Goal: Transaction & Acquisition: Book appointment/travel/reservation

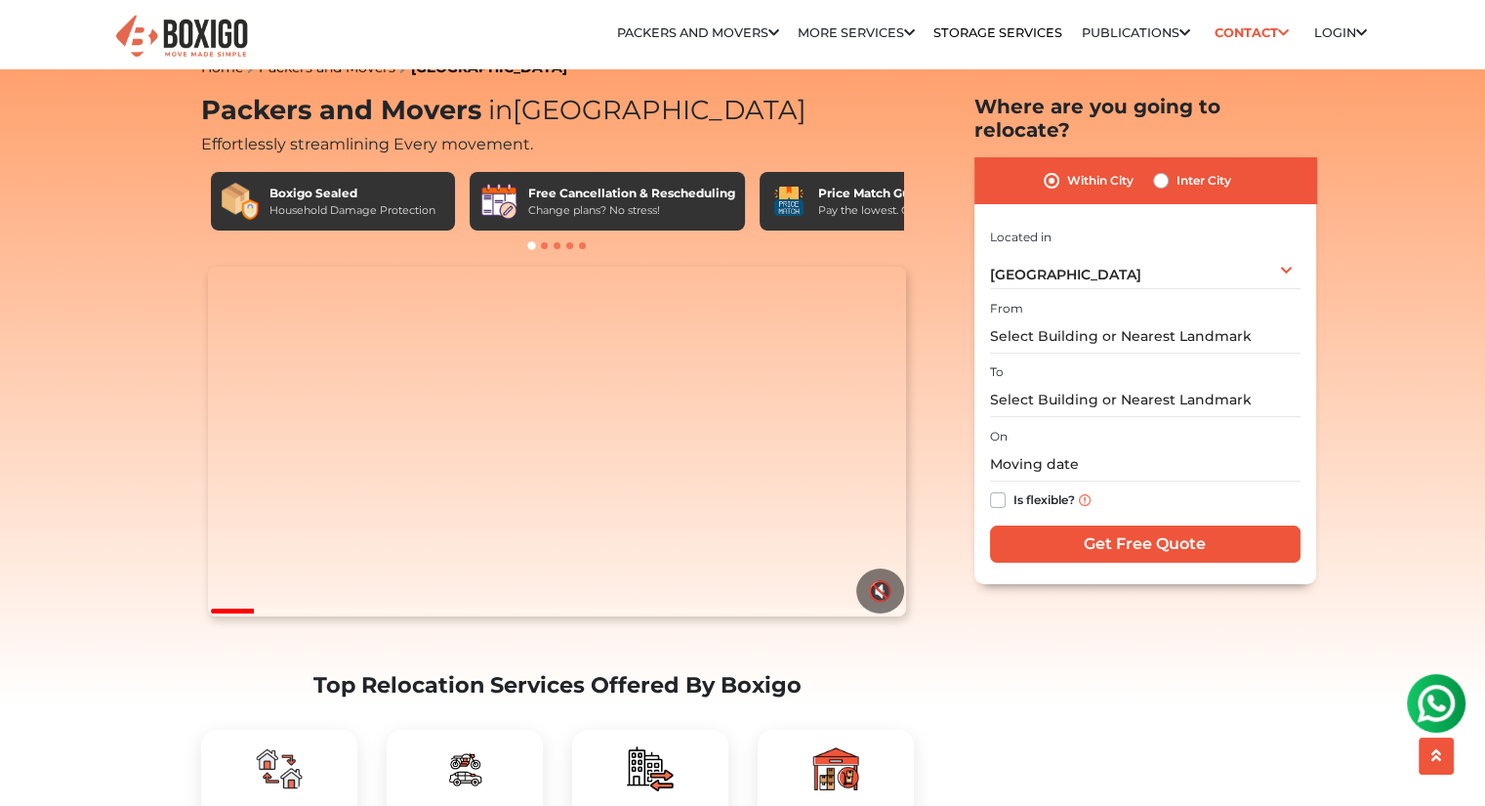
scroll to position [37, 0]
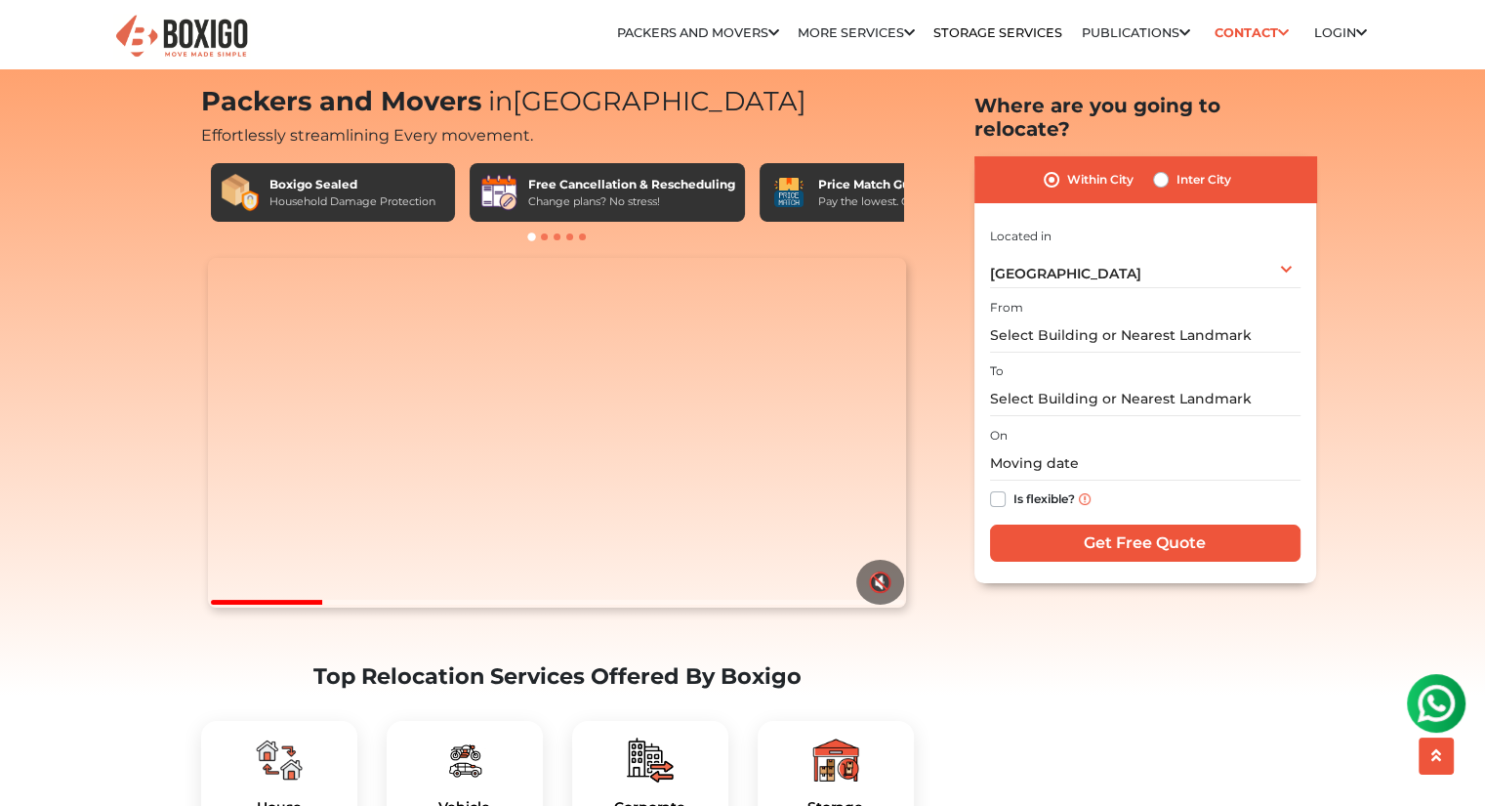
click at [1177, 168] on label "Inter City" at bounding box center [1204, 179] width 55 height 23
click at [1167, 168] on input "Inter City" at bounding box center [1161, 178] width 16 height 20
radio input "true"
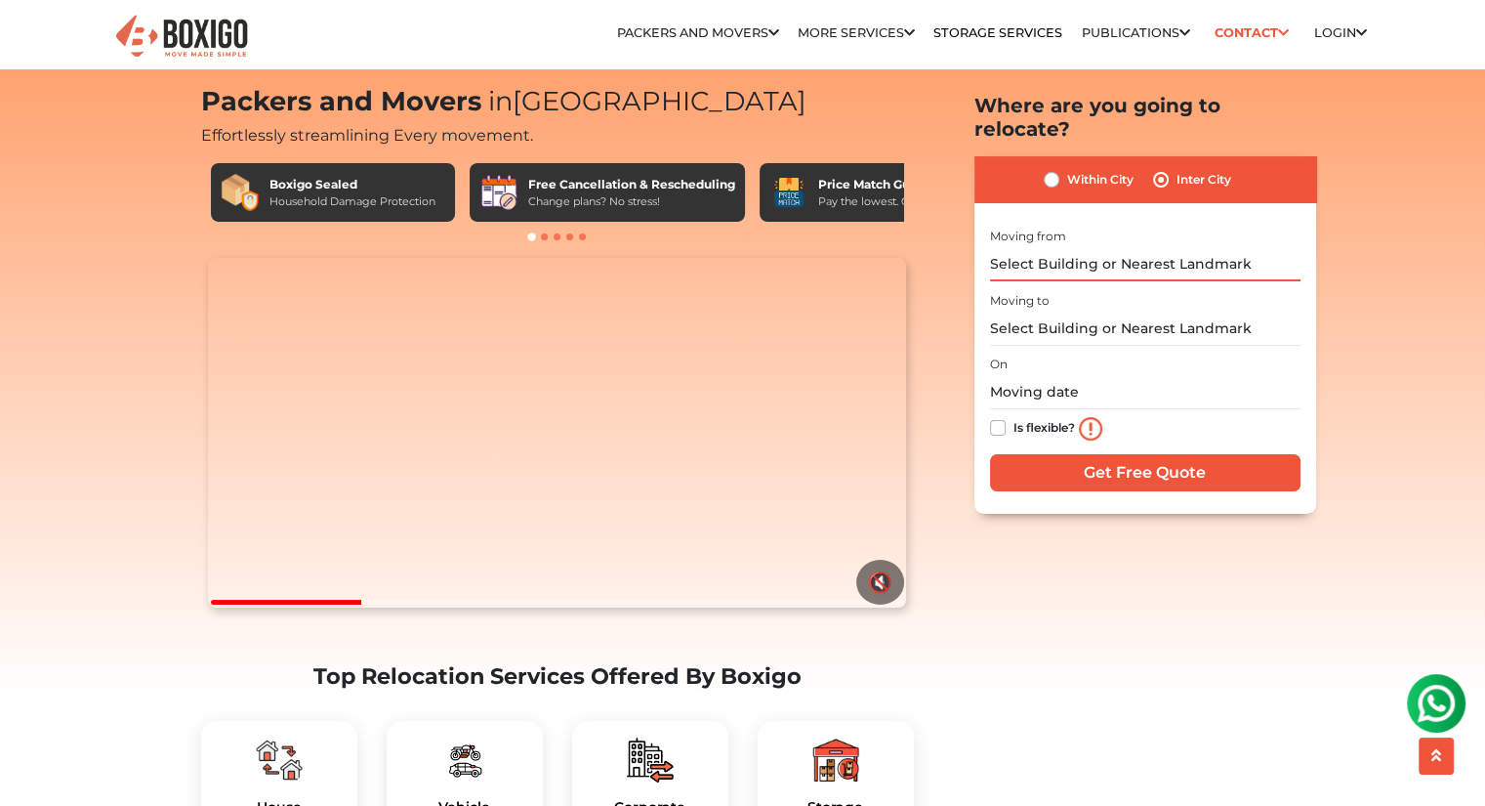
click at [1062, 247] on input "text" at bounding box center [1145, 264] width 311 height 34
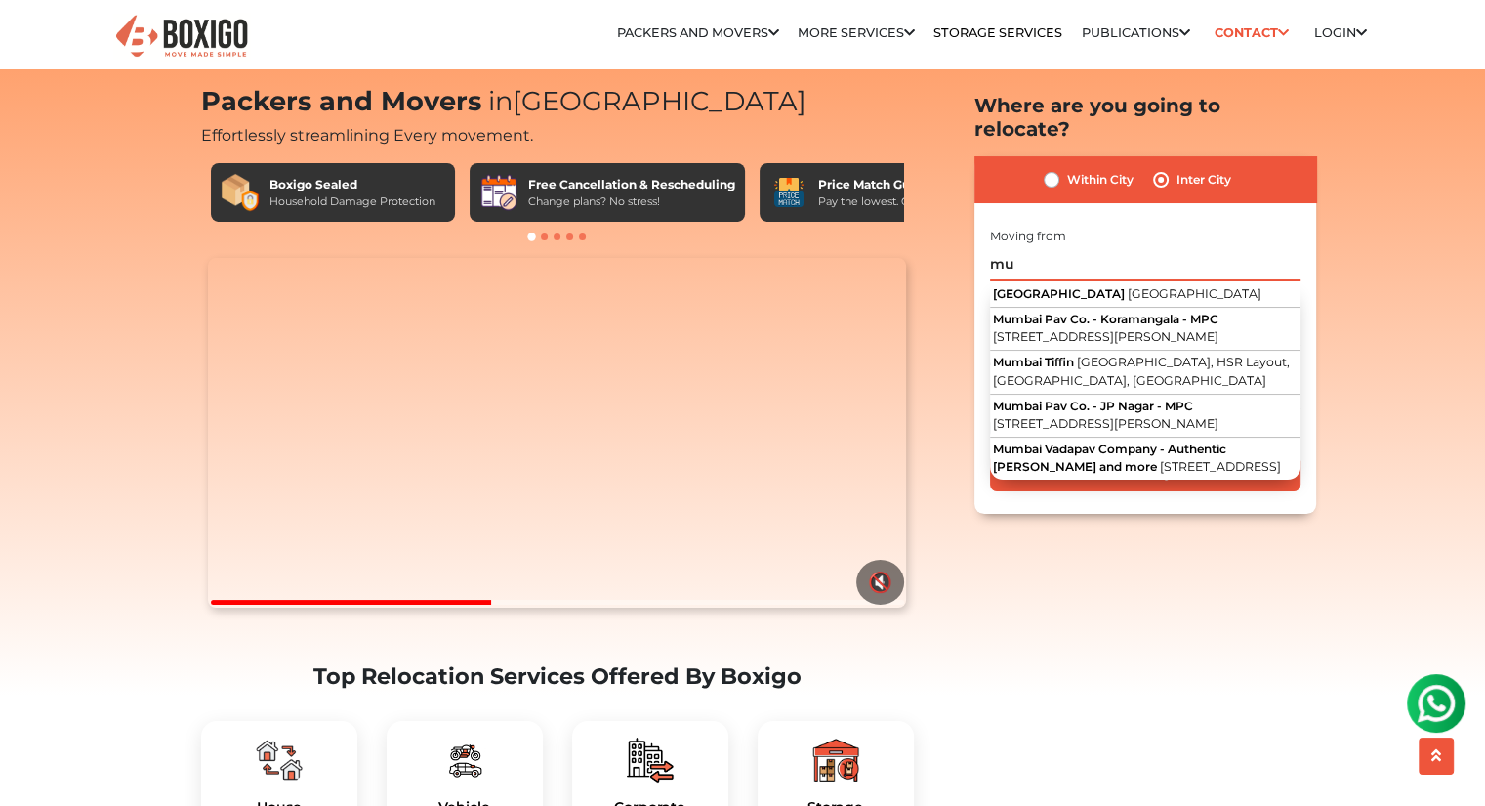
type input "m"
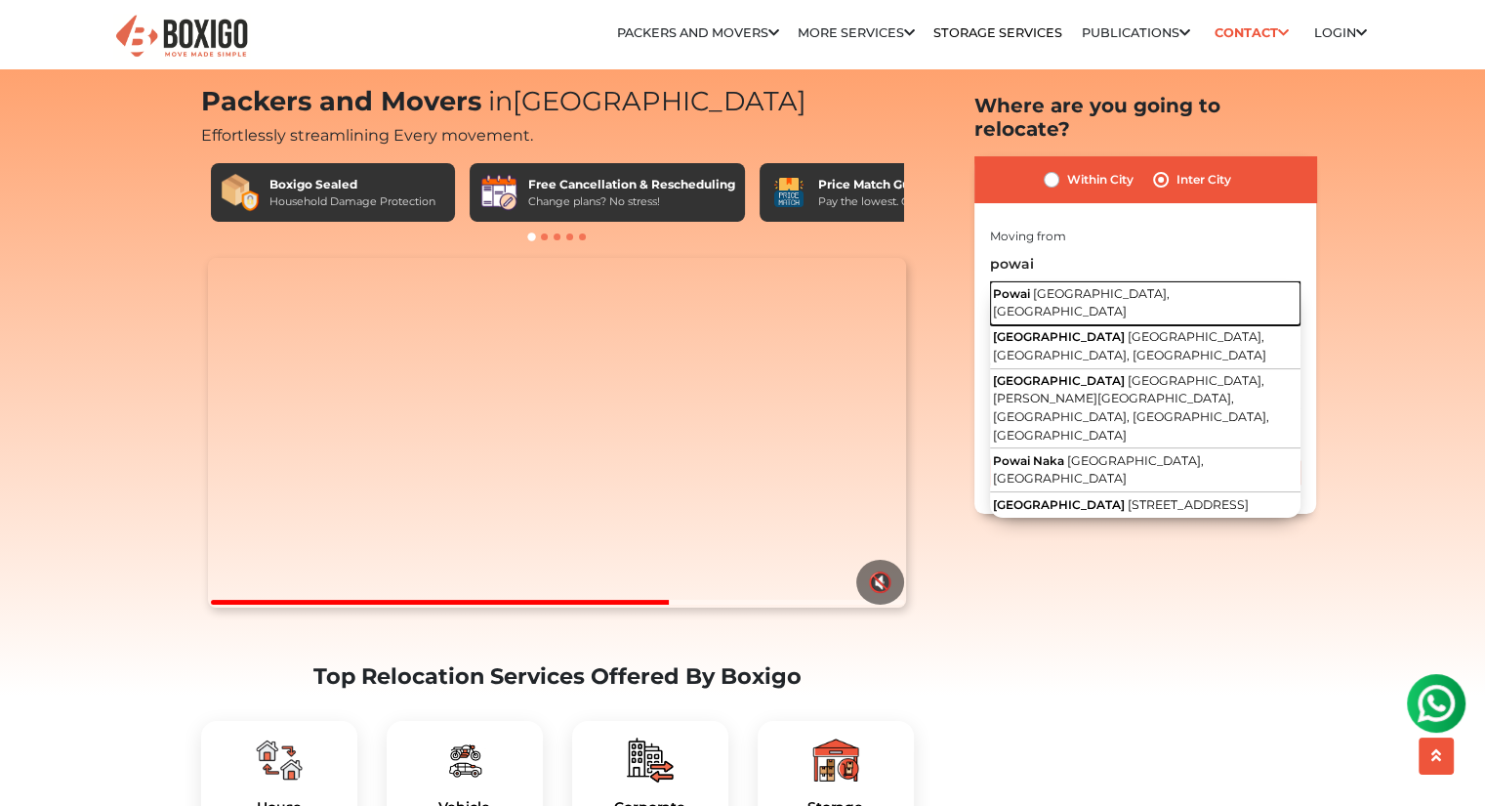
click at [1073, 281] on button "Powai Mumbai, Maharashtra" at bounding box center [1145, 303] width 311 height 44
type input "Powai, Mumbai, Maharashtra"
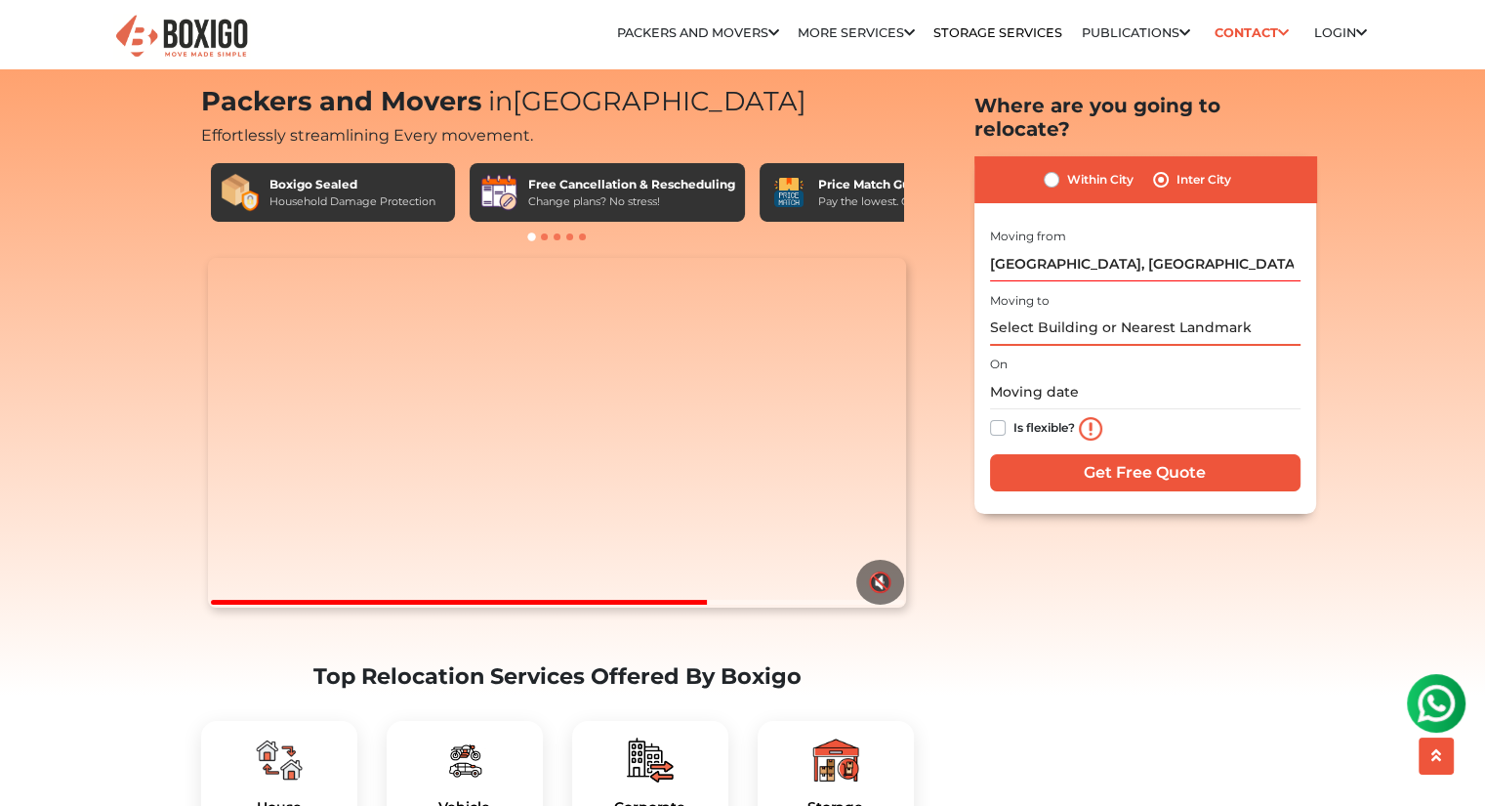
click at [1064, 312] on input "text" at bounding box center [1145, 329] width 311 height 34
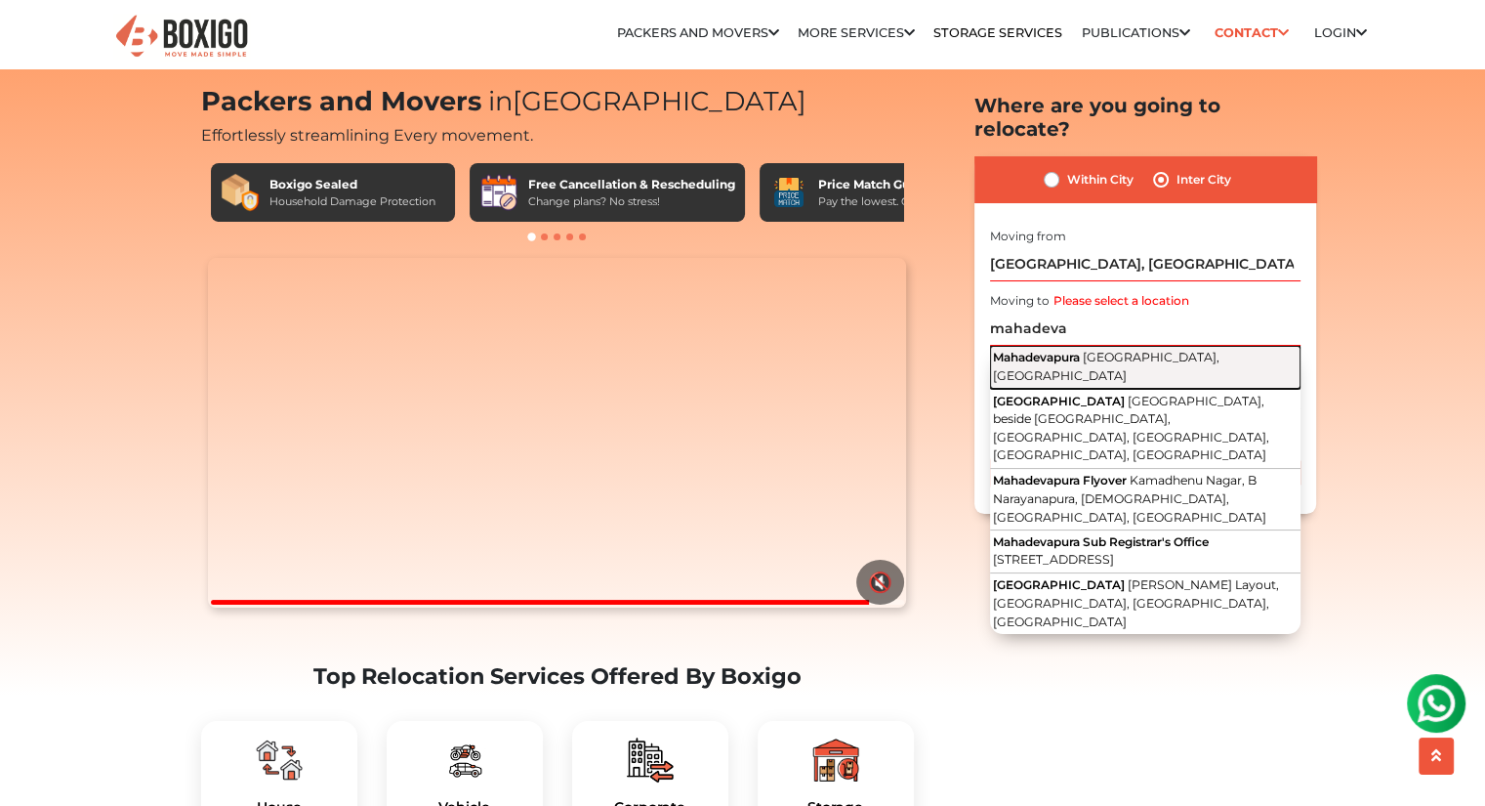
click at [1065, 350] on span "Mahadevapura" at bounding box center [1036, 357] width 87 height 15
type input "[GEOGRAPHIC_DATA], [GEOGRAPHIC_DATA], [GEOGRAPHIC_DATA]"
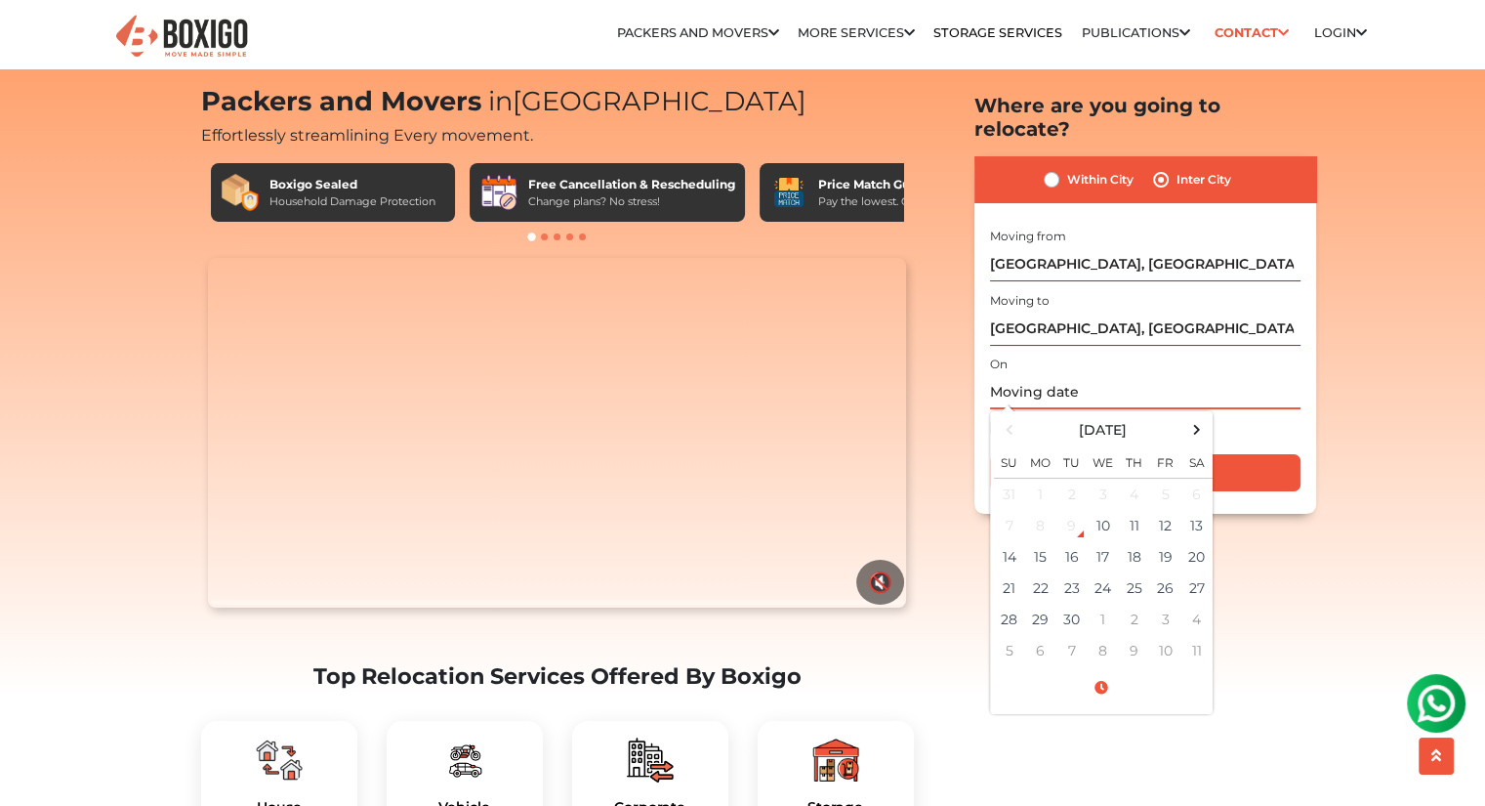
click at [1063, 375] on input "text" at bounding box center [1145, 392] width 311 height 34
click at [977, 388] on div "Within City Inter City I am shifting my 1 BHK 2 BHK 3 BHK 3 + BHK FEW ITEMS 1 B…" at bounding box center [1146, 334] width 342 height 357
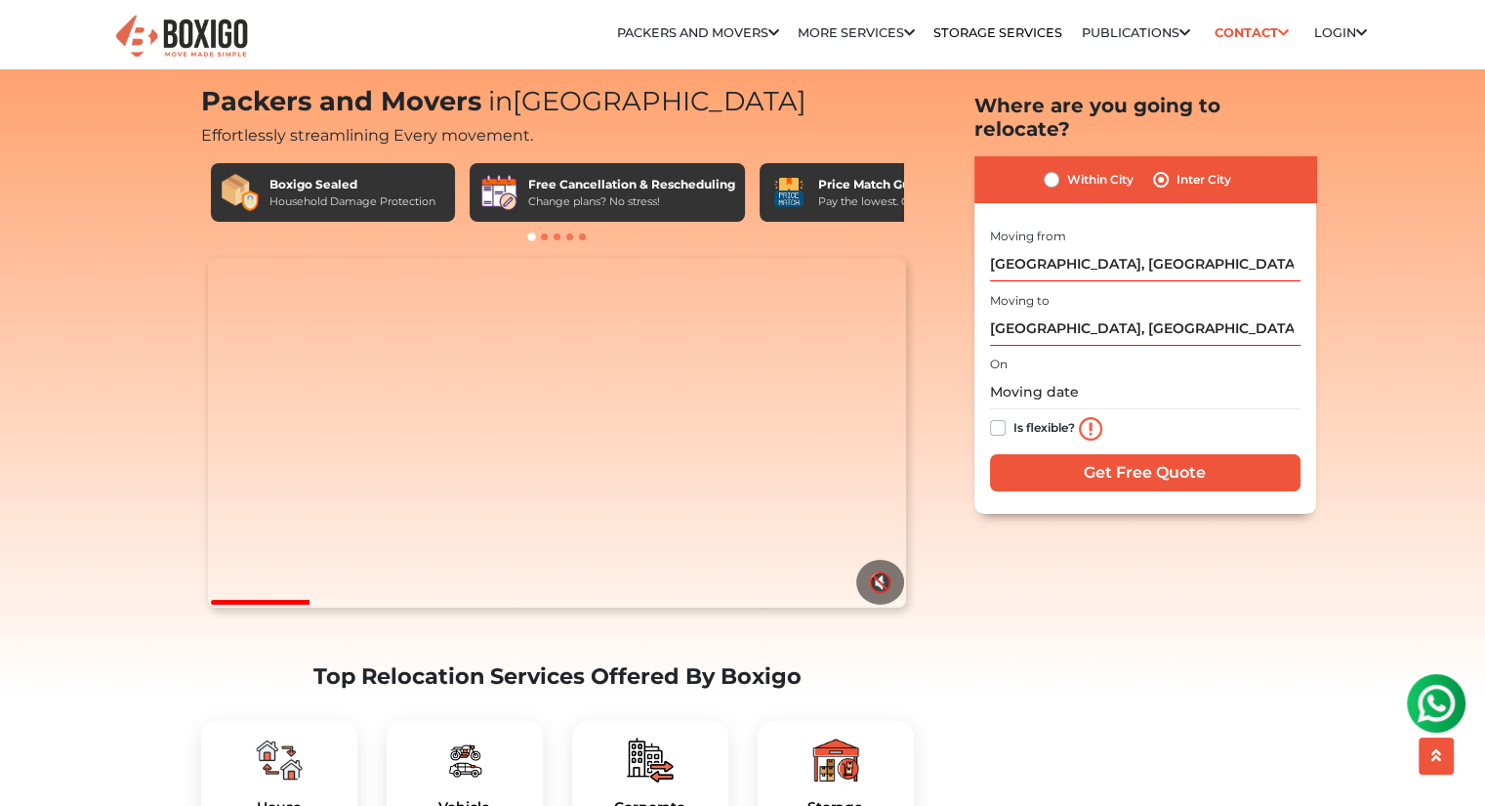
click at [1014, 416] on label "Is flexible?" at bounding box center [1045, 426] width 62 height 21
click at [997, 416] on input "Is flexible?" at bounding box center [998, 426] width 16 height 20
checkbox input "true"
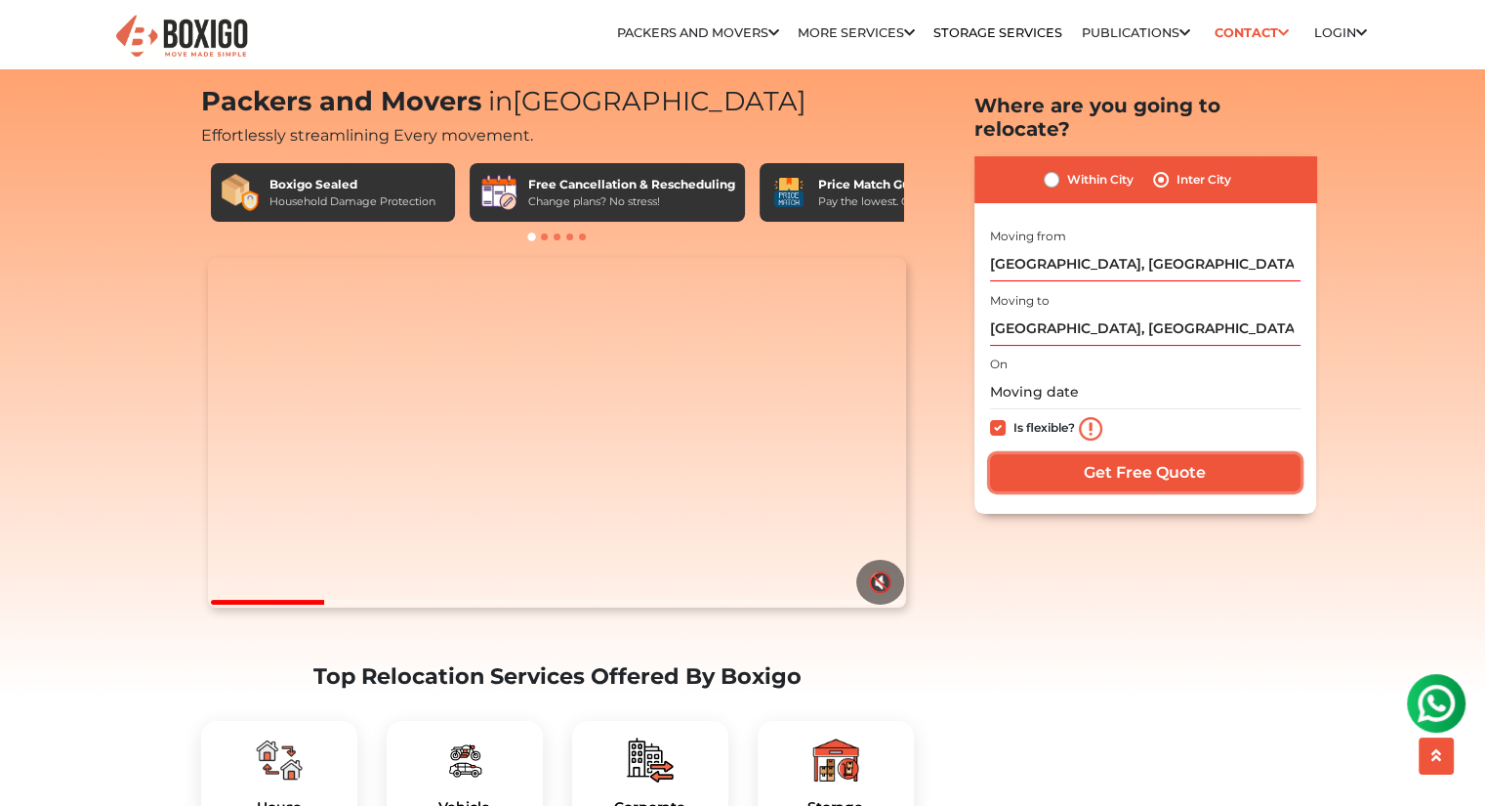
click at [1015, 460] on input "Get Free Quote" at bounding box center [1145, 472] width 311 height 37
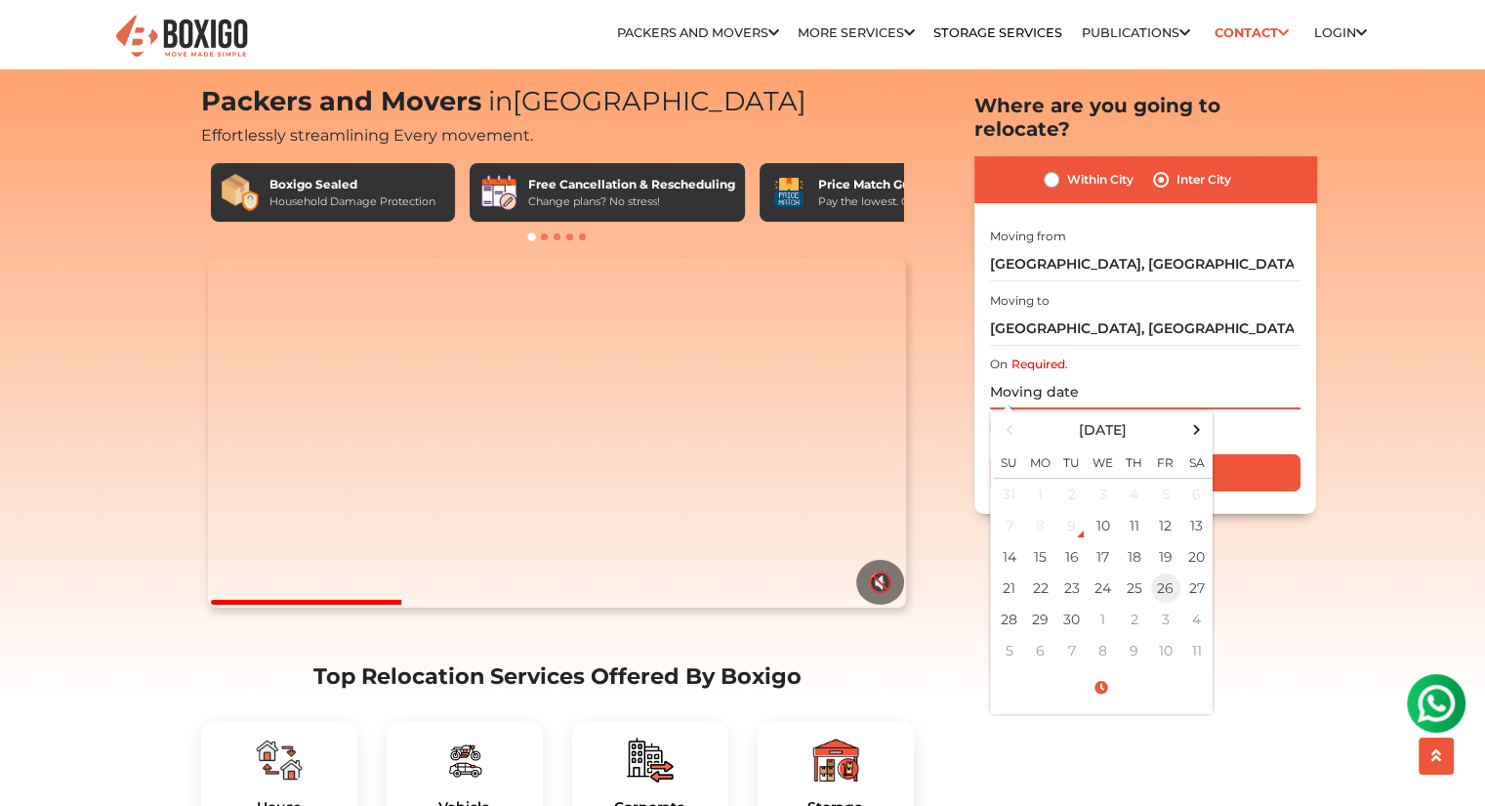
click at [1163, 572] on td "26" at bounding box center [1165, 587] width 31 height 31
type input "09/26/2025 12:00 AM"
click at [1223, 454] on input "Get Free Quote" at bounding box center [1145, 472] width 311 height 37
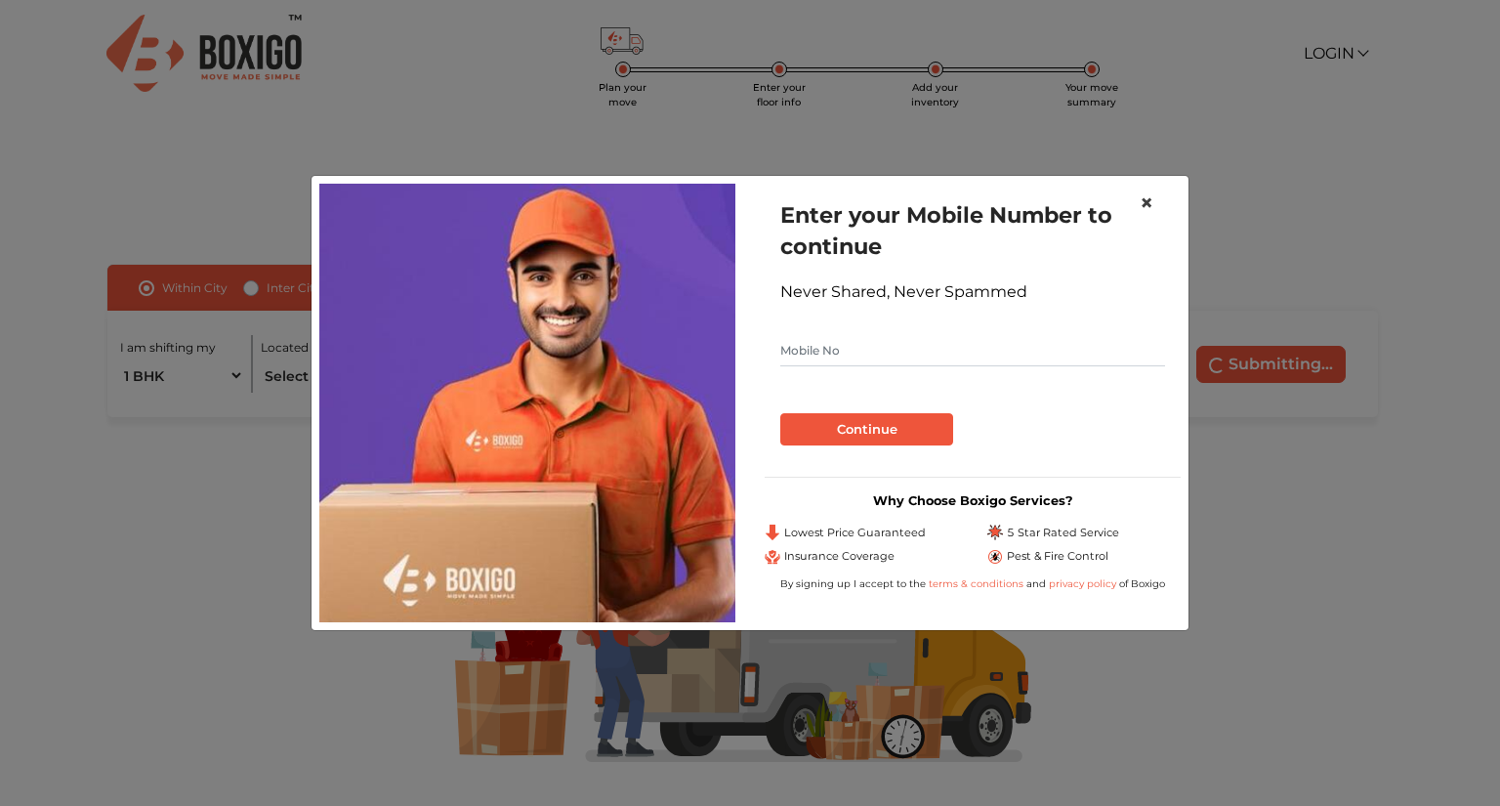
click at [1146, 202] on span "×" at bounding box center [1147, 202] width 14 height 28
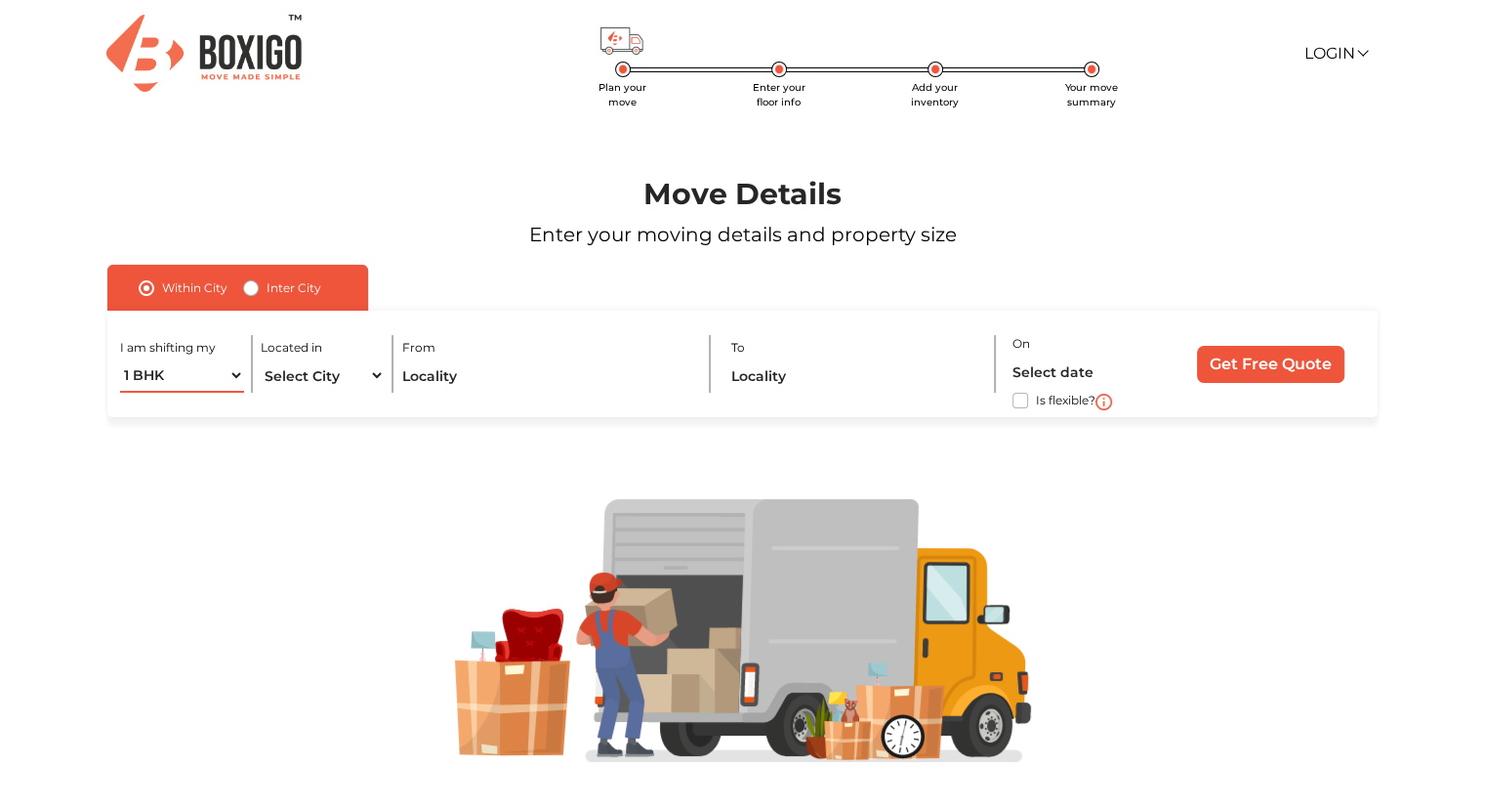
click at [161, 374] on select "1 BHK 2 BHK 3 BHK 3 + BHK FEW ITEMS" at bounding box center [181, 375] width 123 height 34
select select "2 BHK"
click at [120, 358] on select "1 BHK 2 BHK 3 BHK 3 + BHK FEW ITEMS" at bounding box center [181, 375] width 123 height 34
click at [314, 371] on select "Select City [GEOGRAPHIC_DATA] [GEOGRAPHIC_DATA] [GEOGRAPHIC_DATA] [GEOGRAPHIC_D…" at bounding box center [322, 375] width 123 height 34
select select "[GEOGRAPHIC_DATA]"
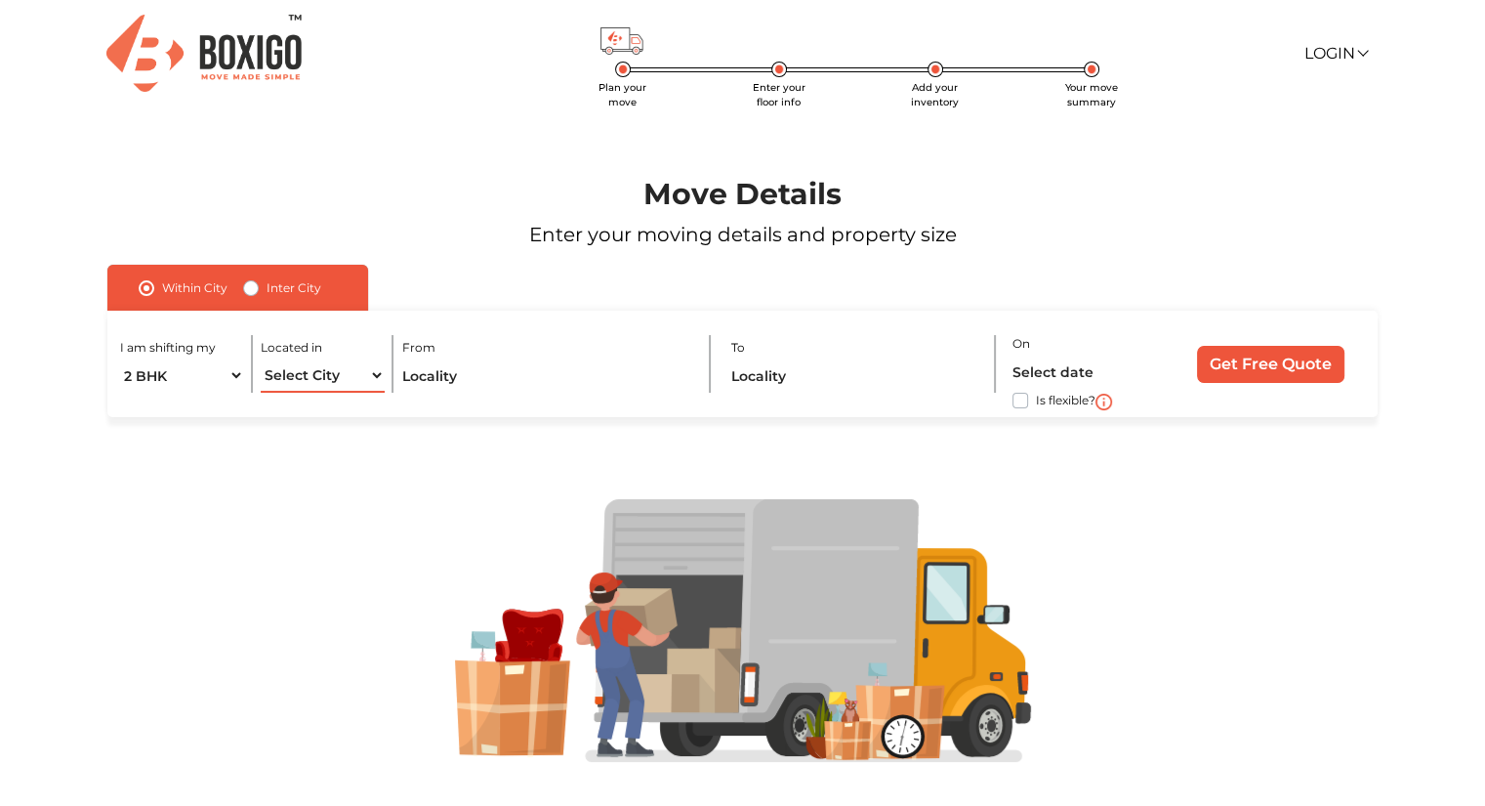
click at [261, 358] on select "Select City [GEOGRAPHIC_DATA] [GEOGRAPHIC_DATA] [GEOGRAPHIC_DATA] [GEOGRAPHIC_D…" at bounding box center [322, 375] width 123 height 34
click at [277, 281] on label "Inter City" at bounding box center [294, 287] width 55 height 23
click at [259, 281] on input "Inter City" at bounding box center [251, 286] width 16 height 20
radio input "true"
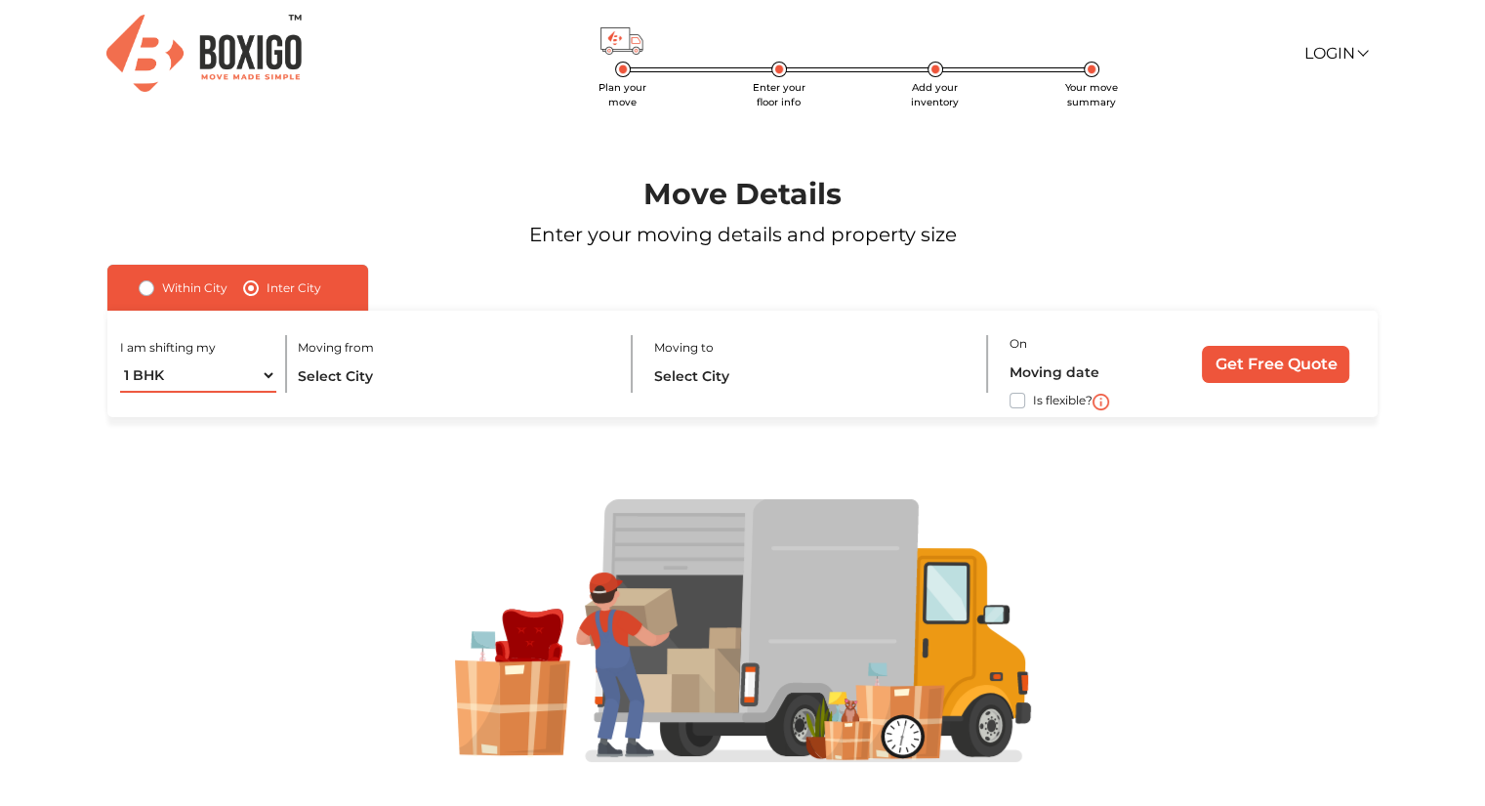
click at [225, 381] on select "1 BHK 2 BHK 3 BHK 3 + BHK FEW ITEMS" at bounding box center [198, 375] width 156 height 34
click at [120, 358] on select "1 BHK 2 BHK 3 BHK 3 + BHK FEW ITEMS" at bounding box center [198, 375] width 156 height 34
click at [384, 383] on input "text" at bounding box center [455, 375] width 314 height 34
click at [153, 373] on select "1 BHK 2 BHK 3 BHK 3 + BHK FEW ITEMS" at bounding box center [198, 375] width 156 height 34
click at [141, 383] on select "1 BHK 2 BHK 3 BHK 3 + BHK FEW ITEMS" at bounding box center [198, 375] width 156 height 34
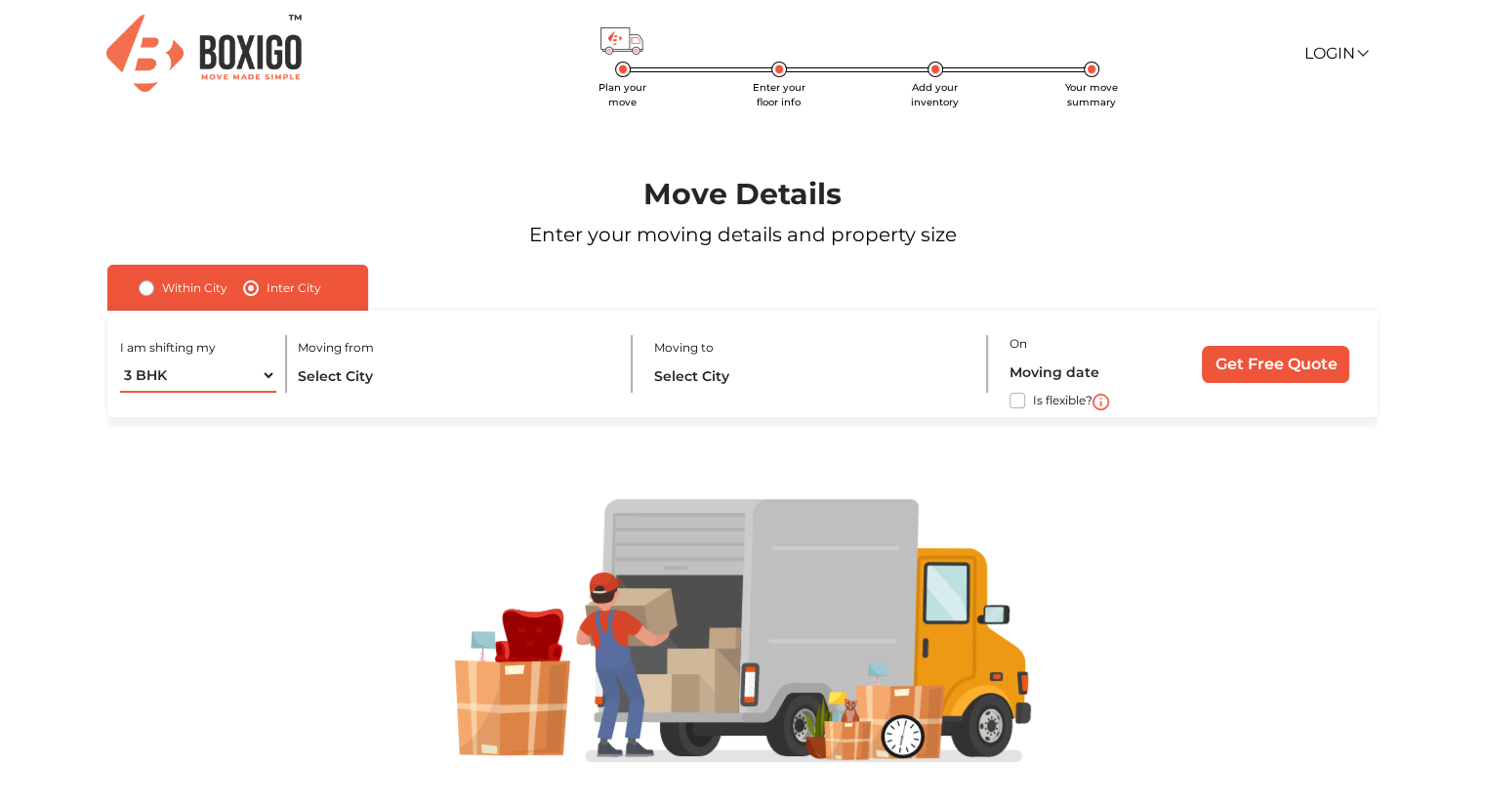
click at [146, 389] on select "1 BHK 2 BHK 3 BHK 3 + BHK FEW ITEMS" at bounding box center [198, 375] width 156 height 34
select select "2 BHK"
click at [120, 358] on select "1 BHK 2 BHK 3 BHK 3 + BHK FEW ITEMS" at bounding box center [198, 375] width 156 height 34
click at [349, 368] on input "text" at bounding box center [455, 375] width 314 height 34
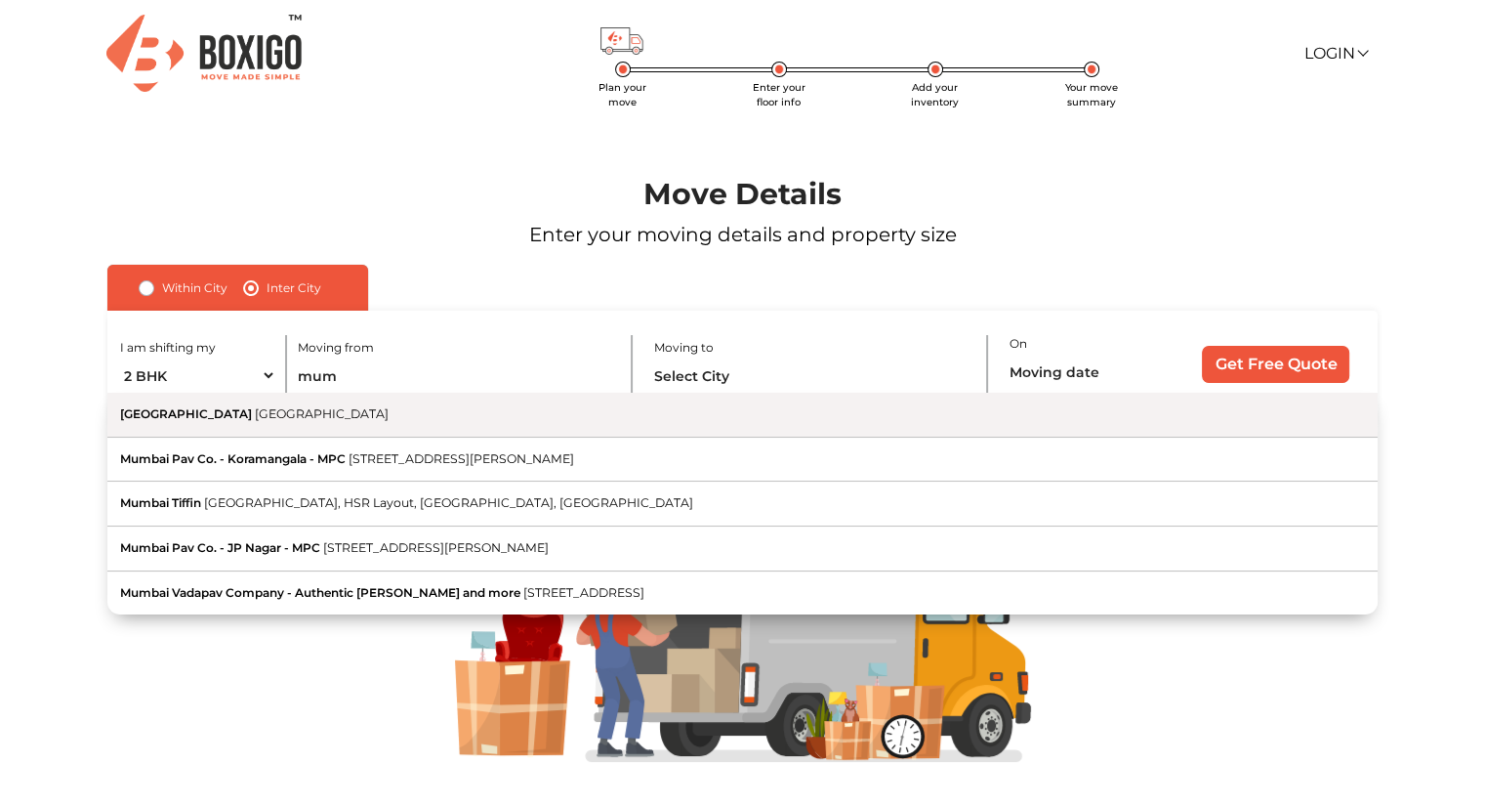
click at [174, 422] on button "[GEOGRAPHIC_DATA] [GEOGRAPHIC_DATA]" at bounding box center [742, 415] width 1270 height 45
type input "[GEOGRAPHIC_DATA], [GEOGRAPHIC_DATA]"
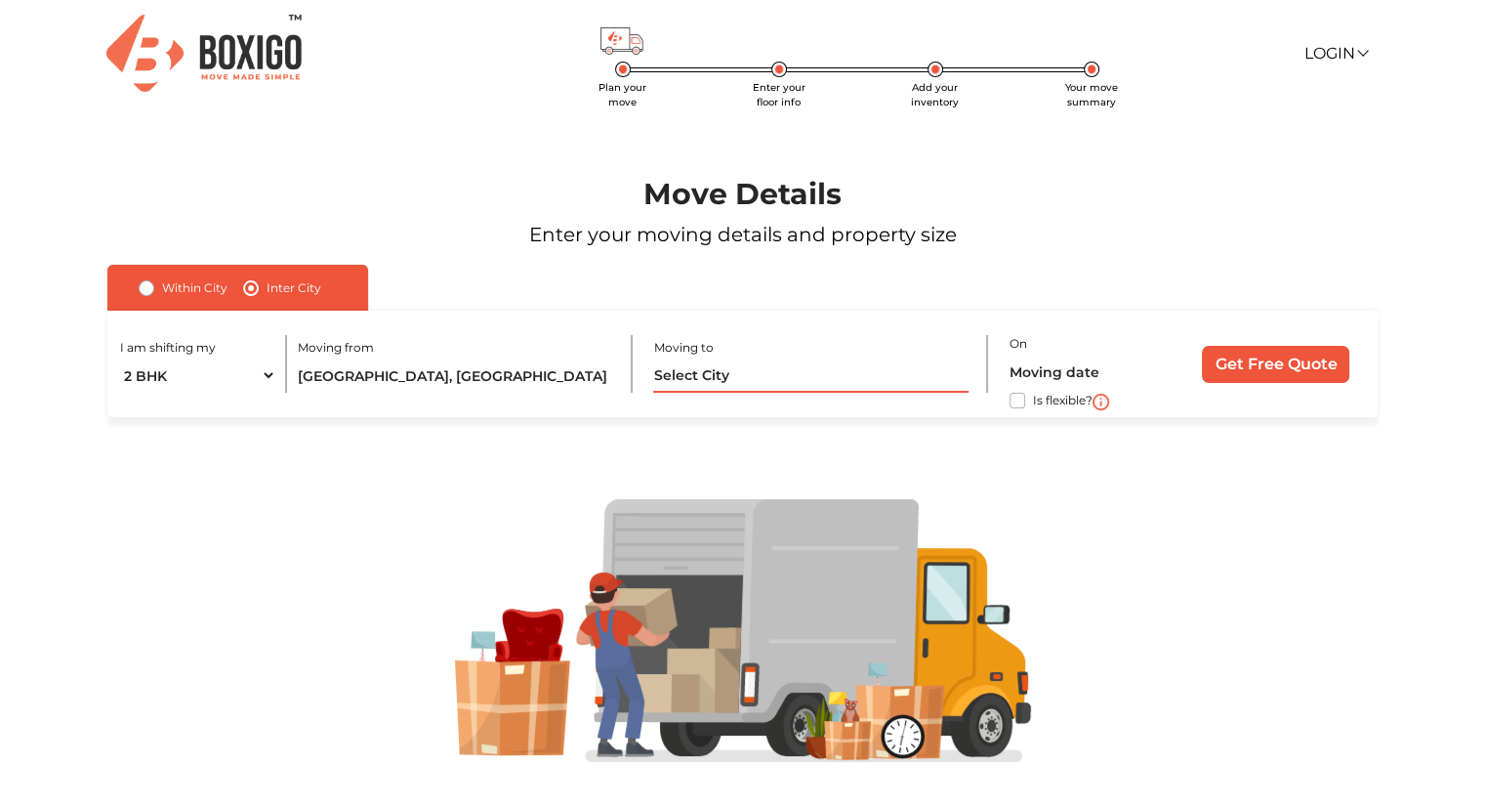
click at [705, 373] on input "text" at bounding box center [810, 375] width 314 height 34
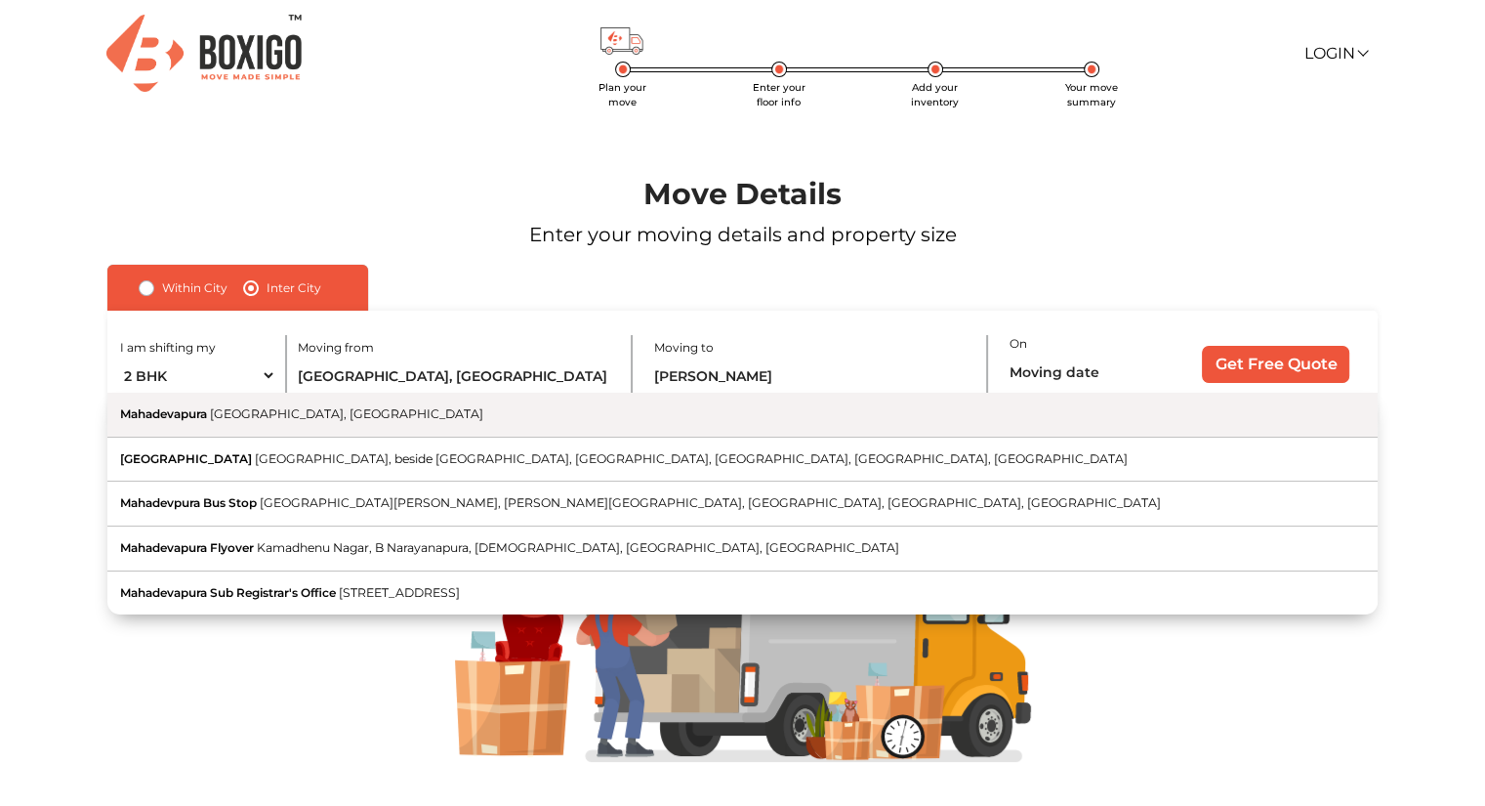
click at [395, 414] on button "Mahadevapura [GEOGRAPHIC_DATA], [GEOGRAPHIC_DATA]" at bounding box center [742, 415] width 1270 height 45
type input "[GEOGRAPHIC_DATA], [GEOGRAPHIC_DATA], [GEOGRAPHIC_DATA]"
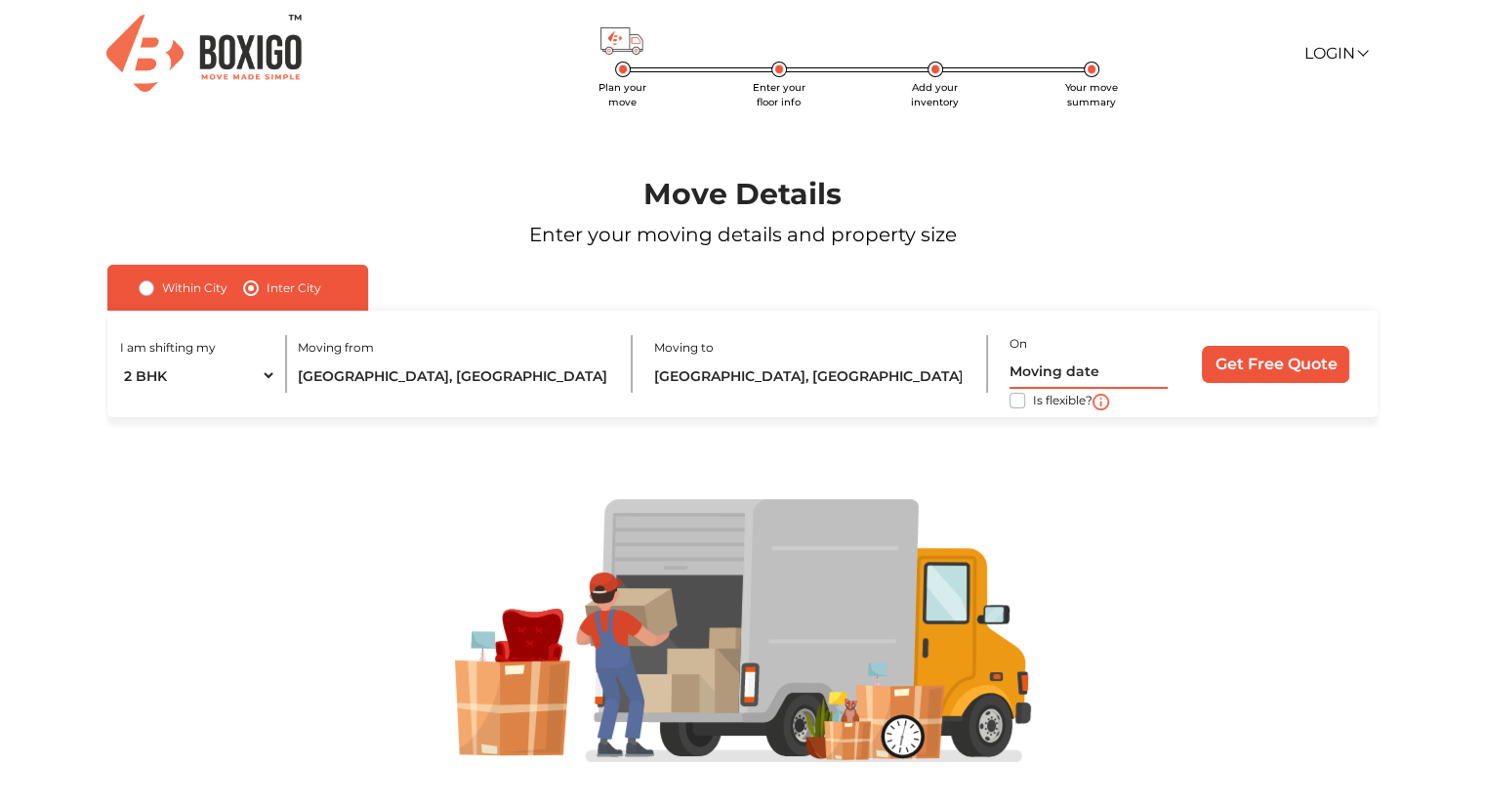
click at [1015, 375] on input "text" at bounding box center [1089, 371] width 158 height 34
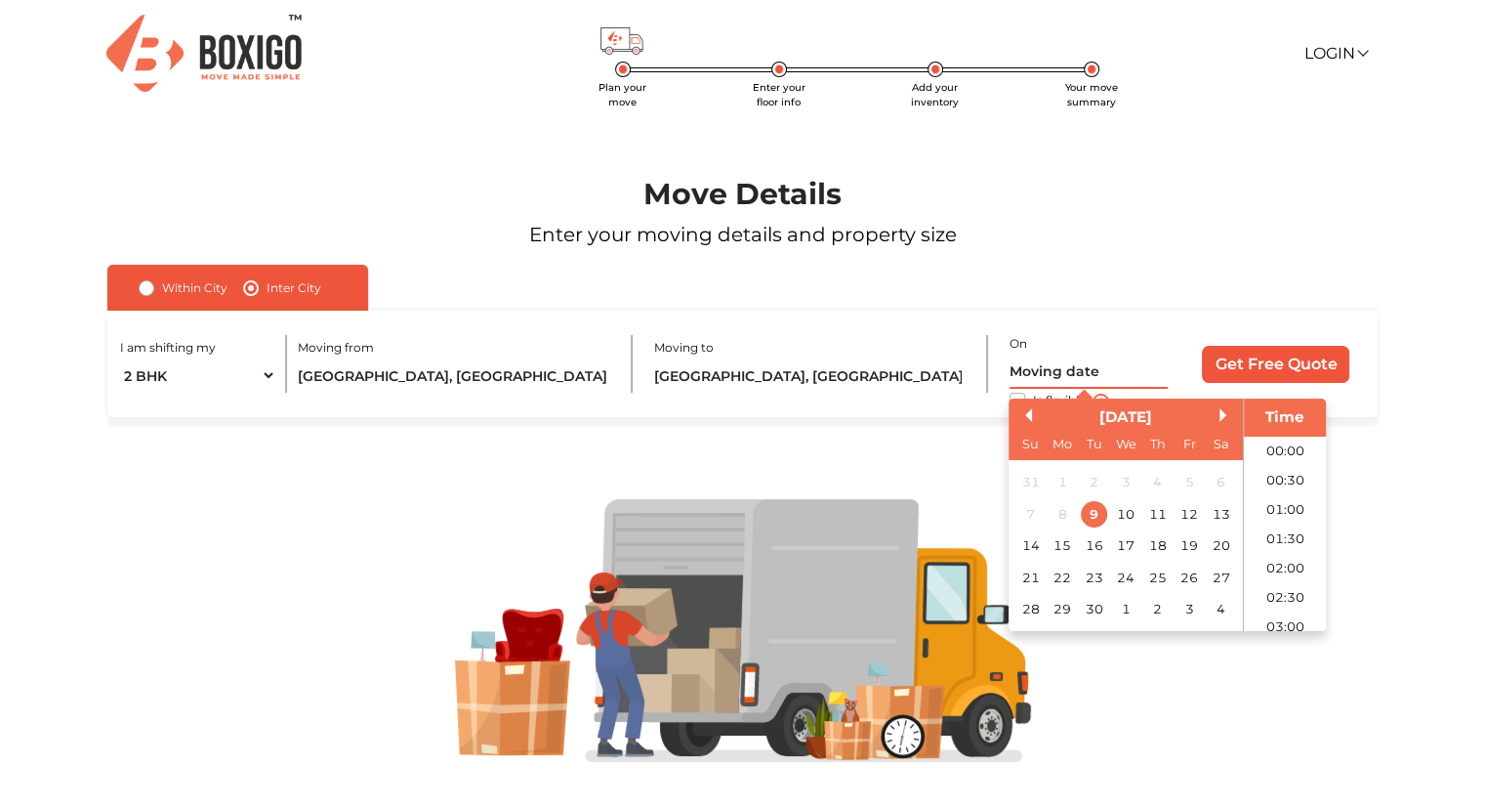
scroll to position [1118, 0]
click at [1133, 553] on div "17" at bounding box center [1126, 546] width 26 height 26
type input "[DATE] 12:00 AM"
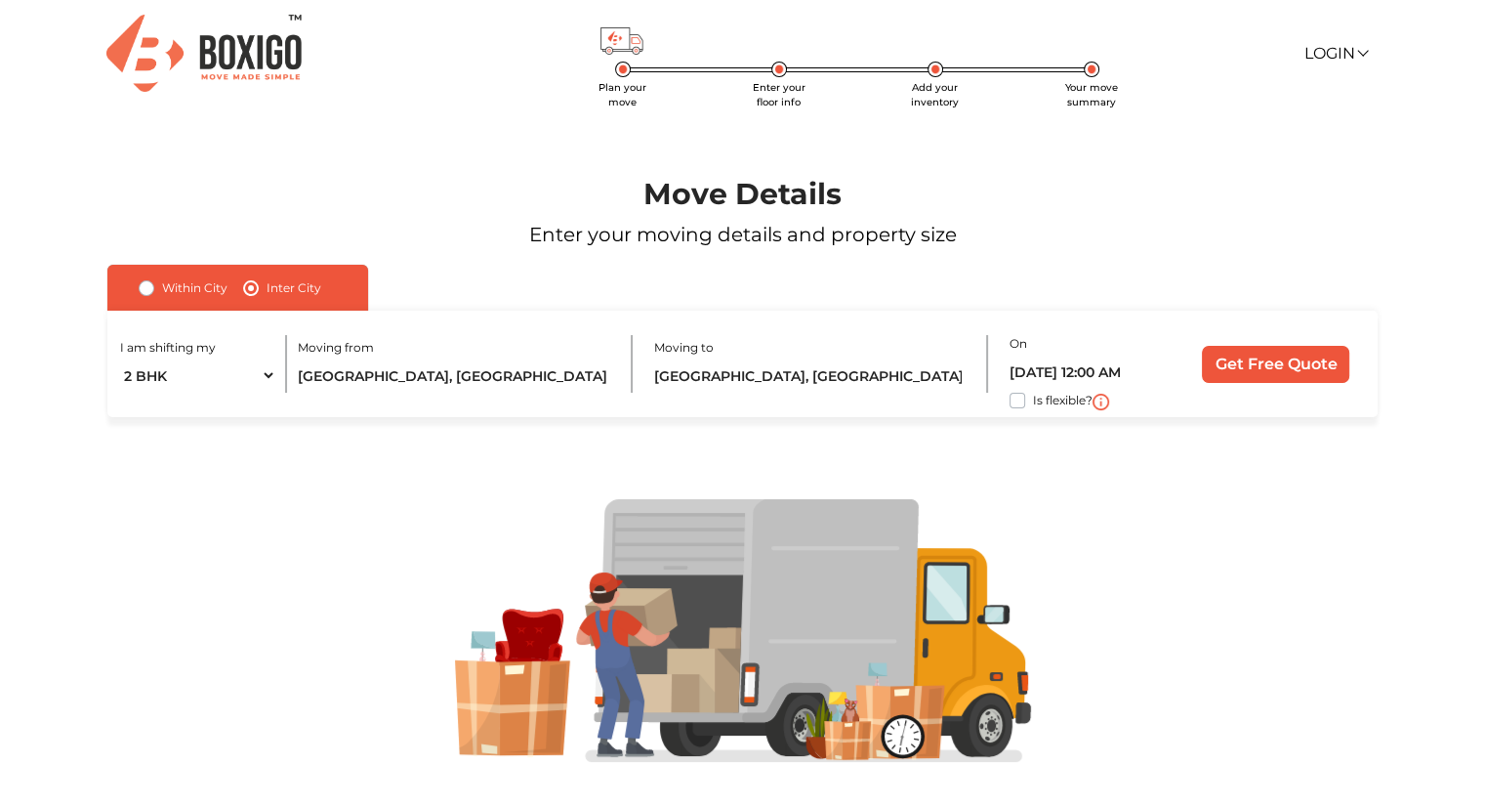
click at [920, 467] on div at bounding box center [742, 631] width 1395 height 428
click at [1033, 407] on label "Is flexible?" at bounding box center [1063, 399] width 60 height 21
click at [123, 407] on input "Is flexible?" at bounding box center [115, 399] width 16 height 20
checkbox input "true"
click at [1232, 381] on input "Get Free Quote" at bounding box center [1275, 364] width 147 height 37
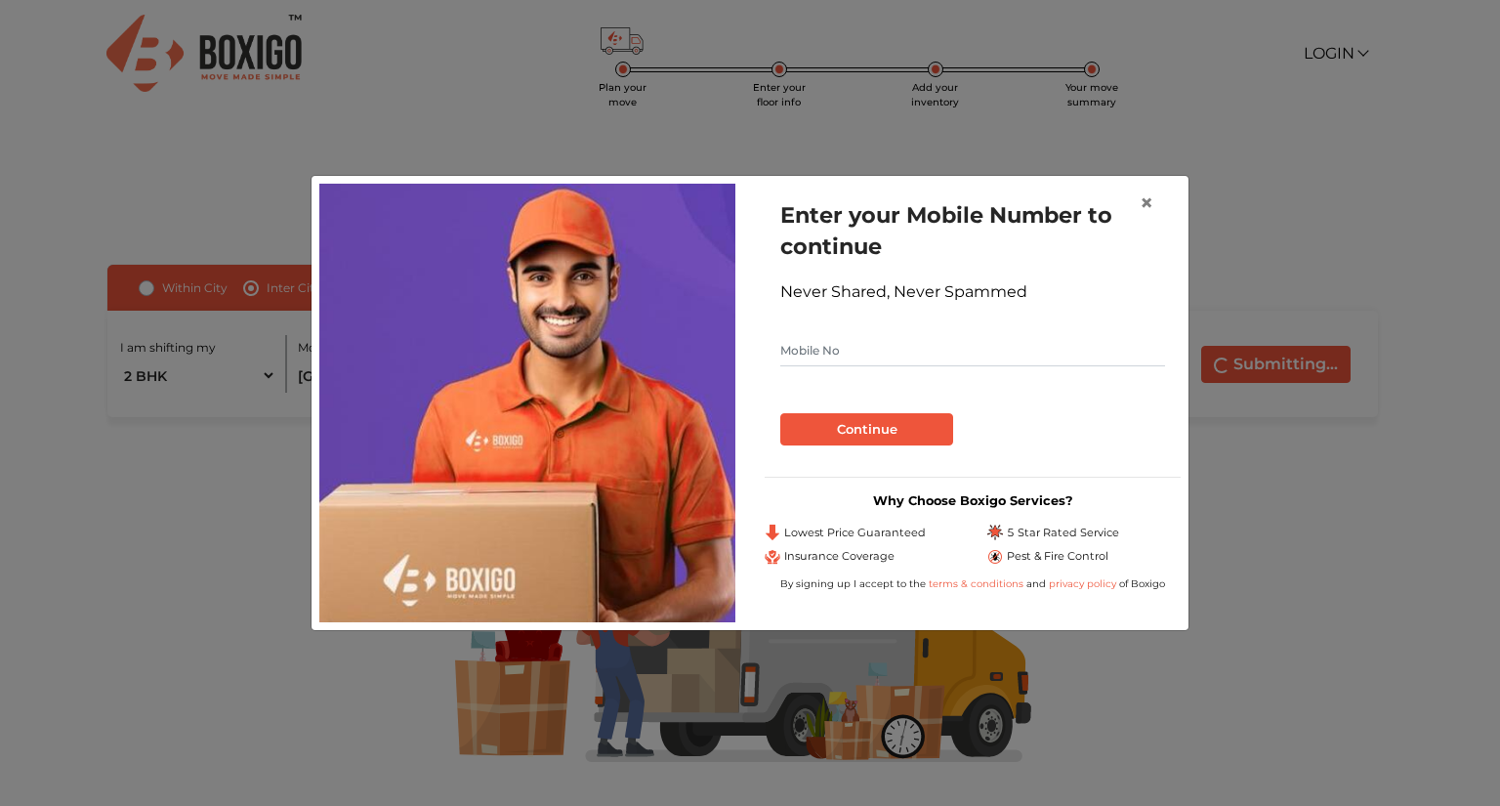
click at [791, 346] on input "text" at bounding box center [972, 350] width 385 height 31
type input "8951474348"
click at [807, 443] on button "Continue" at bounding box center [866, 429] width 173 height 33
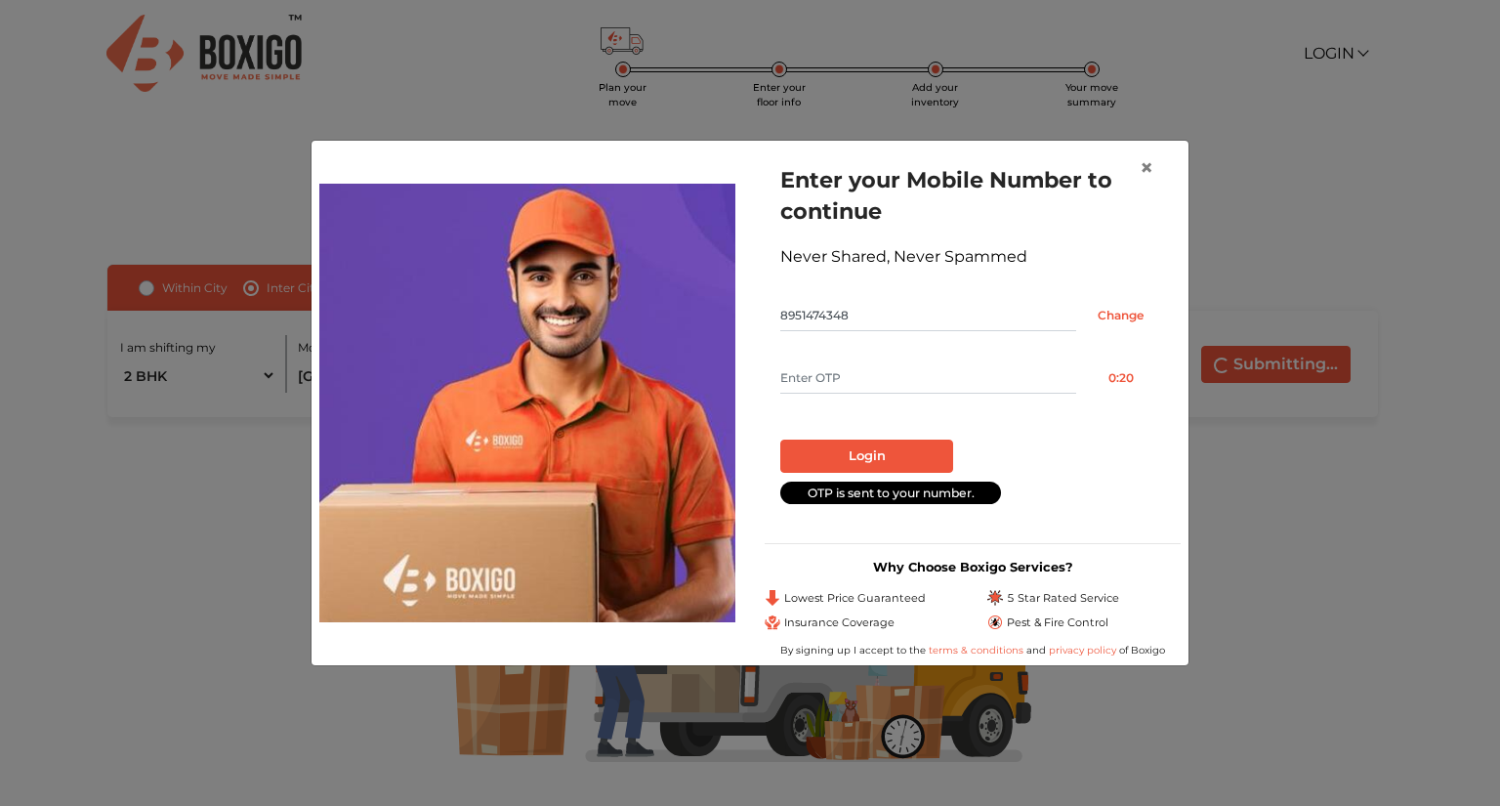
click at [792, 381] on input "text" at bounding box center [928, 377] width 296 height 31
type input "4563"
click at [786, 457] on button "Login" at bounding box center [866, 455] width 173 height 33
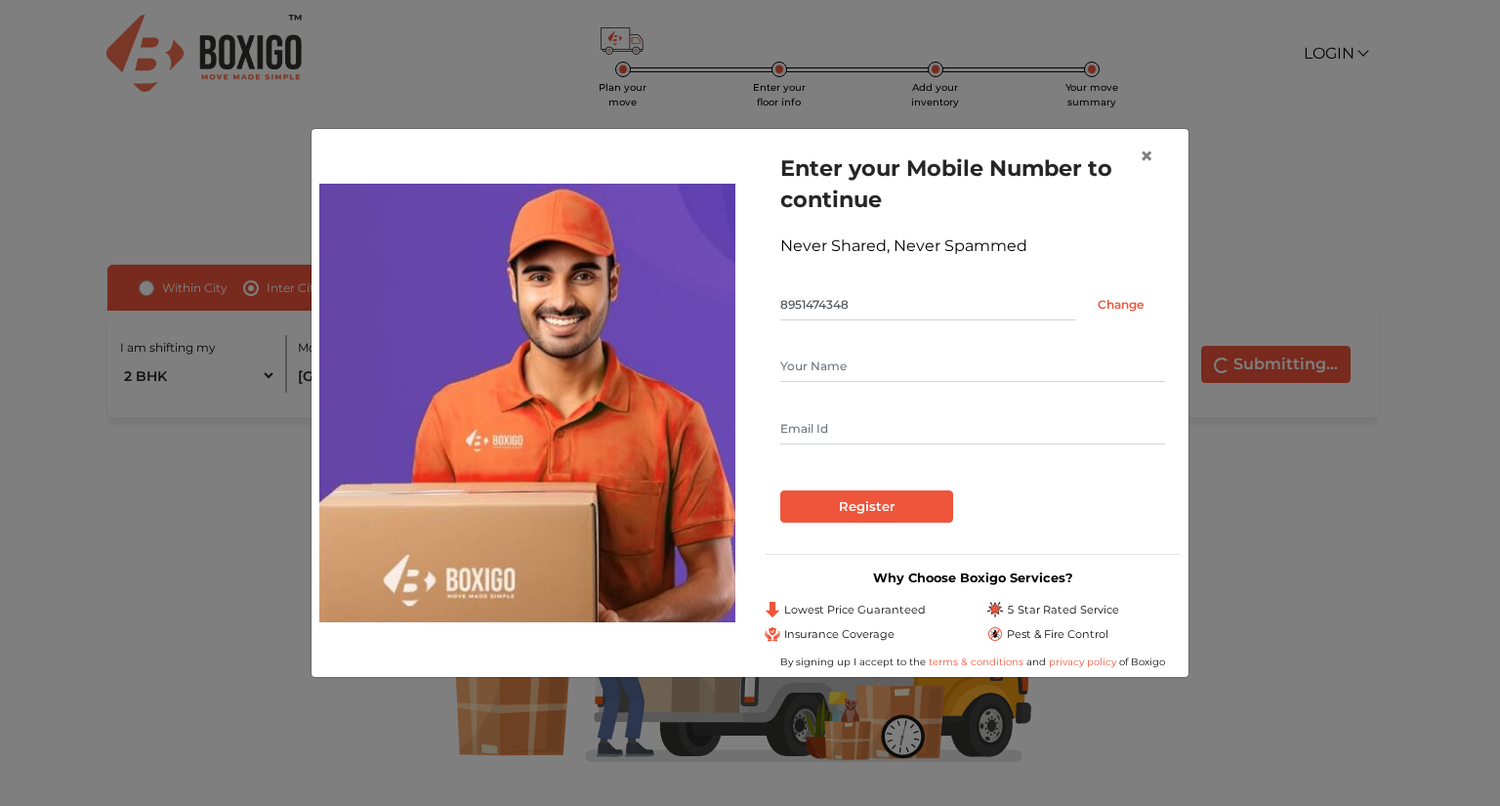
click at [793, 360] on input "text" at bounding box center [972, 366] width 385 height 31
type input "Aish"
click at [792, 434] on input "text" at bounding box center [972, 428] width 385 height 31
click at [812, 512] on input "Register" at bounding box center [866, 506] width 173 height 33
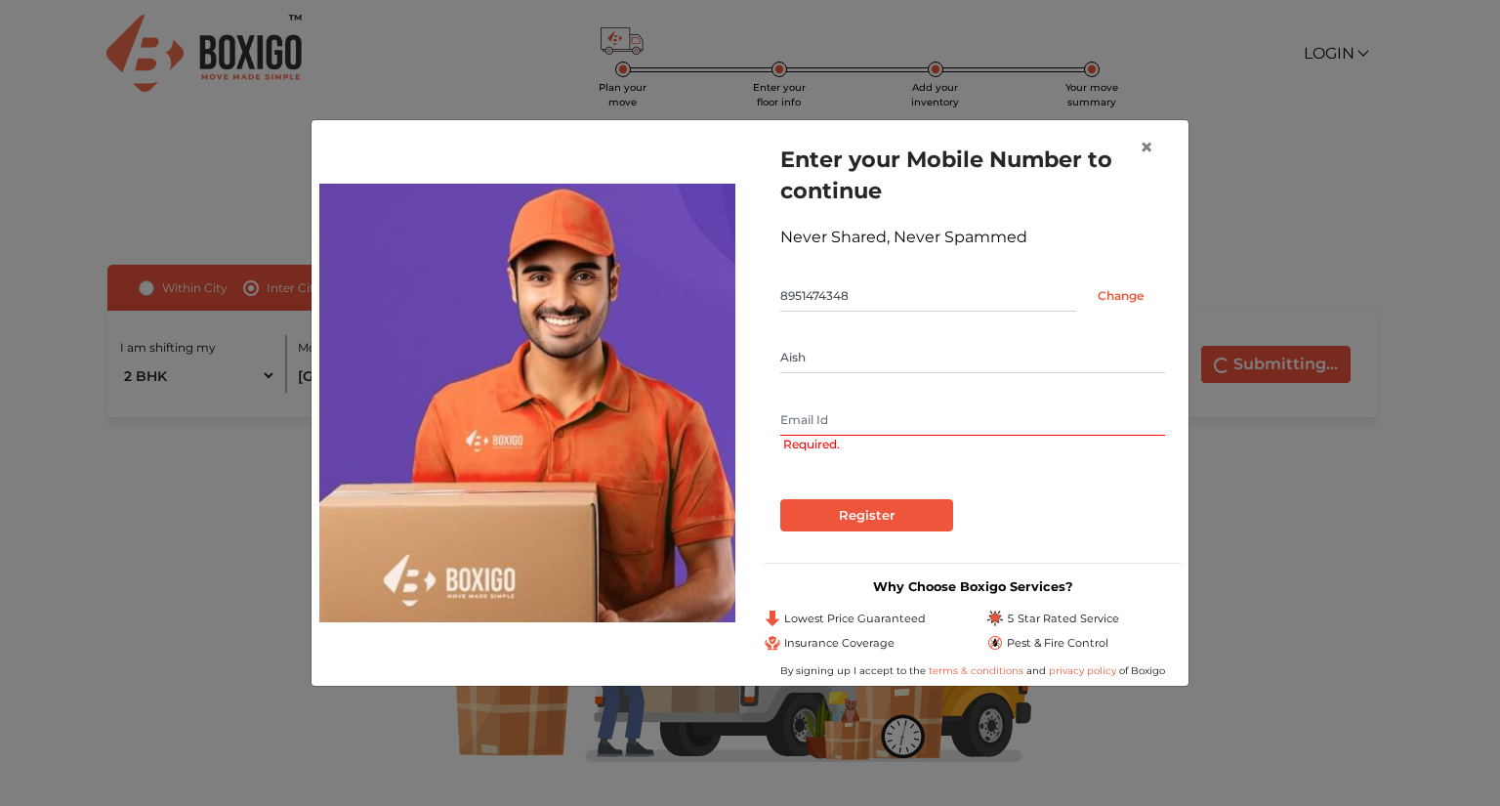
click at [793, 422] on input "text" at bounding box center [972, 419] width 385 height 31
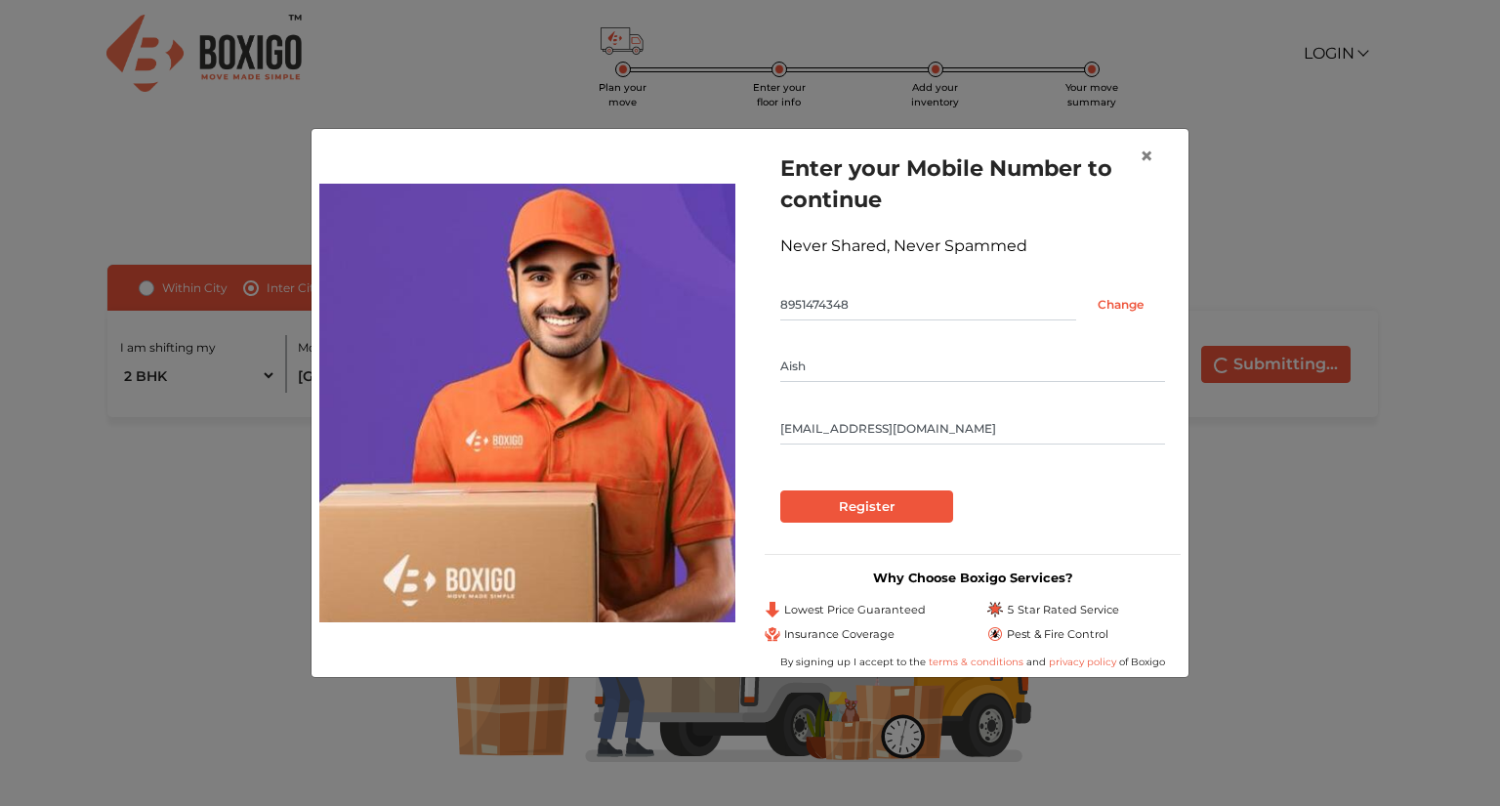
type input "[EMAIL_ADDRESS][DOMAIN_NAME]"
click at [793, 521] on input "Register" at bounding box center [866, 506] width 173 height 33
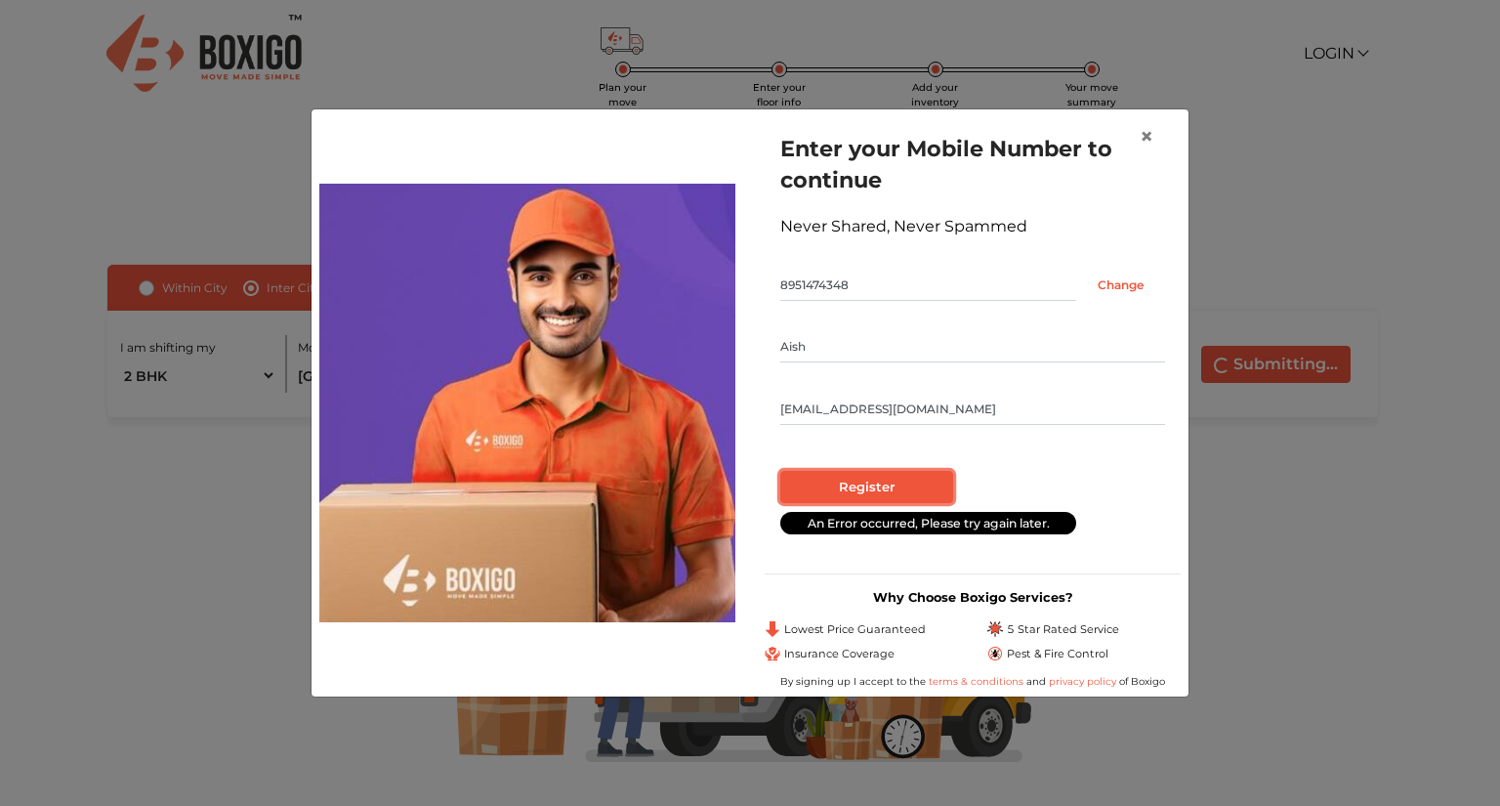
click at [820, 482] on input "Register" at bounding box center [866, 487] width 173 height 33
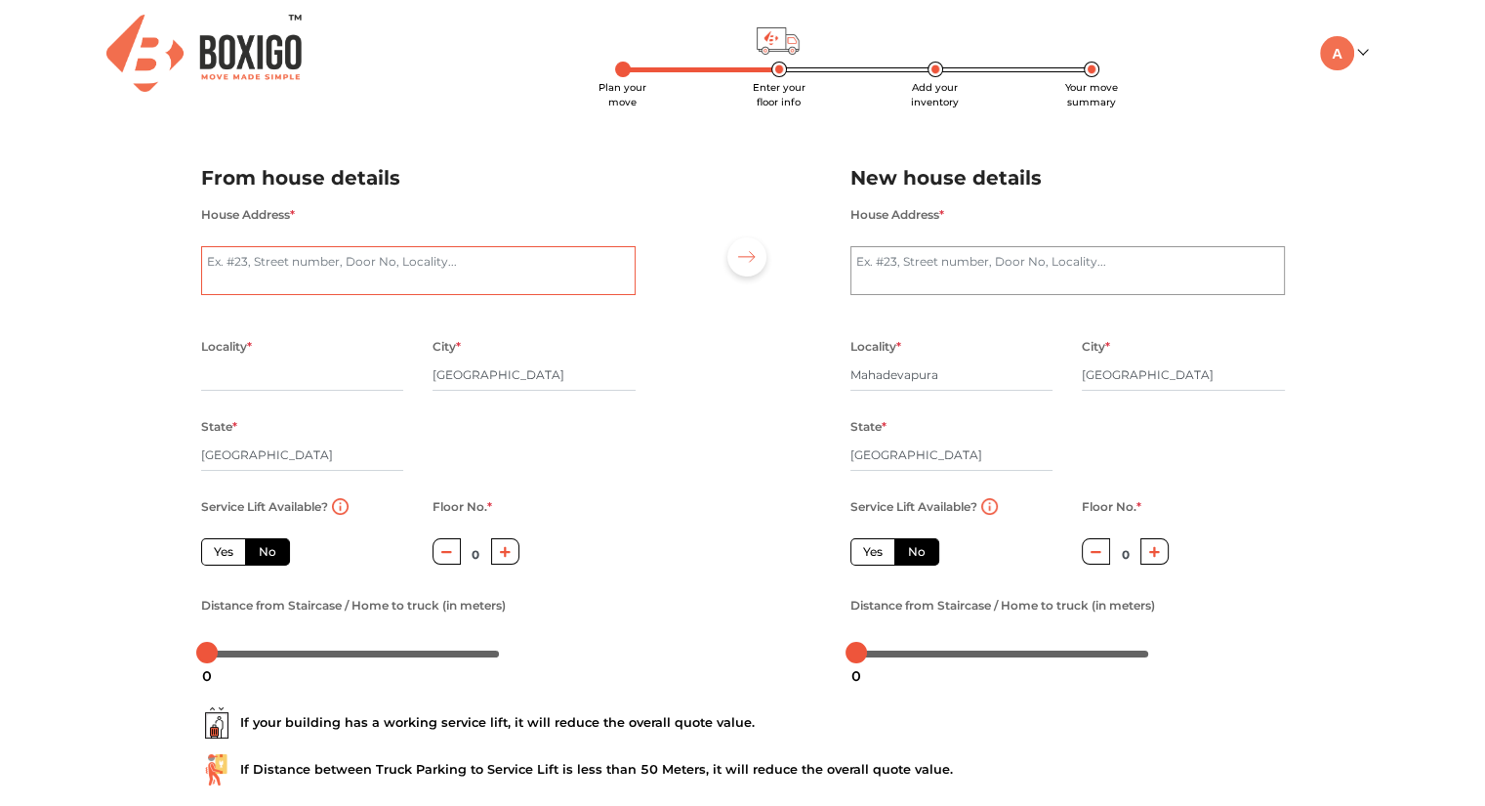
click at [473, 276] on textarea "House Address *" at bounding box center [418, 270] width 435 height 49
type textarea "powai"
click at [251, 388] on input "text" at bounding box center [302, 374] width 203 height 31
type input ";"
type input "powai"
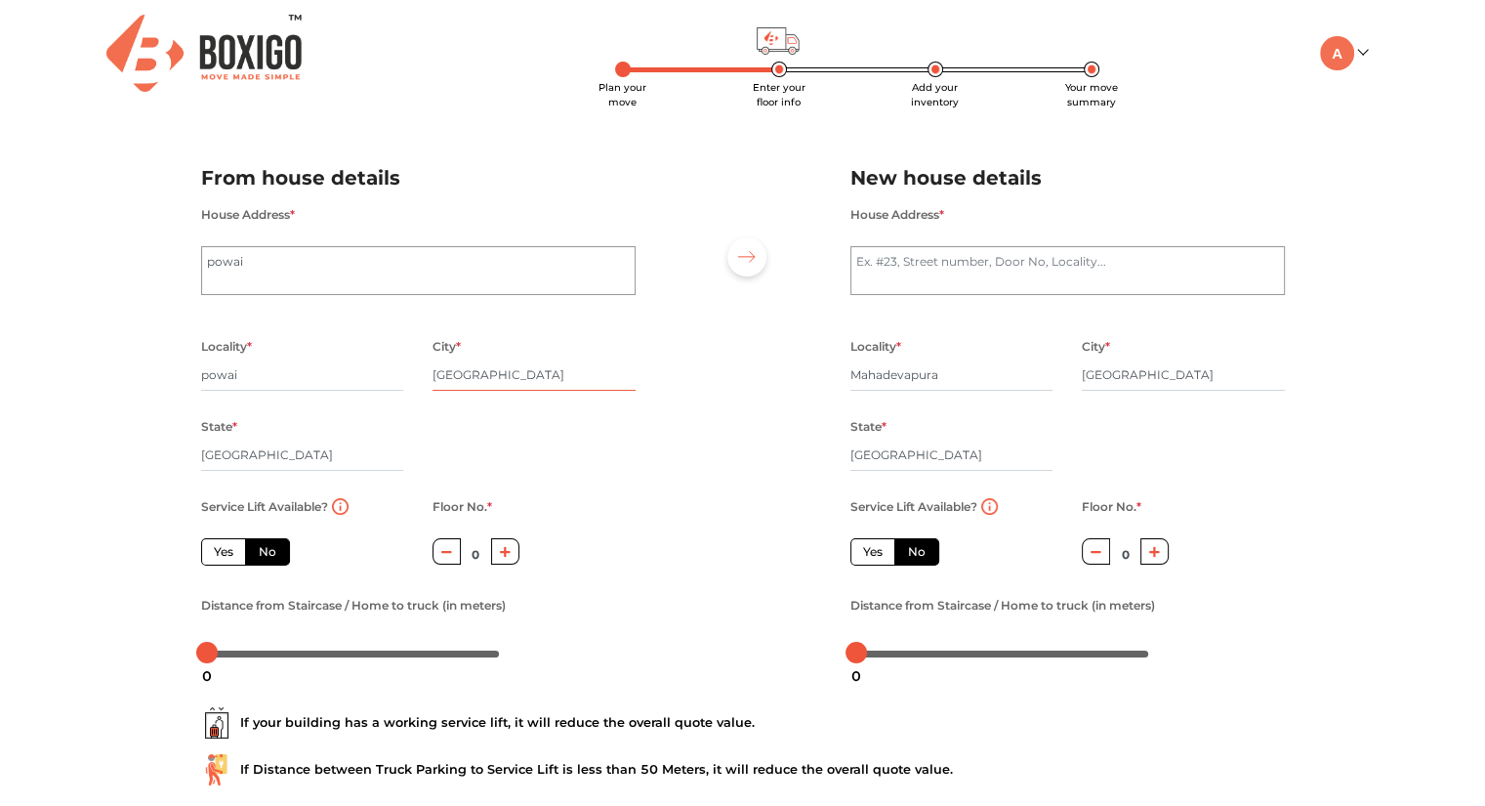
click at [482, 375] on input "[GEOGRAPHIC_DATA]" at bounding box center [534, 374] width 203 height 31
click at [276, 469] on input "[GEOGRAPHIC_DATA]" at bounding box center [302, 454] width 203 height 31
click at [209, 560] on label "Yes" at bounding box center [223, 551] width 45 height 27
click at [214, 556] on input "Yes" at bounding box center [220, 549] width 13 height 13
radio input "true"
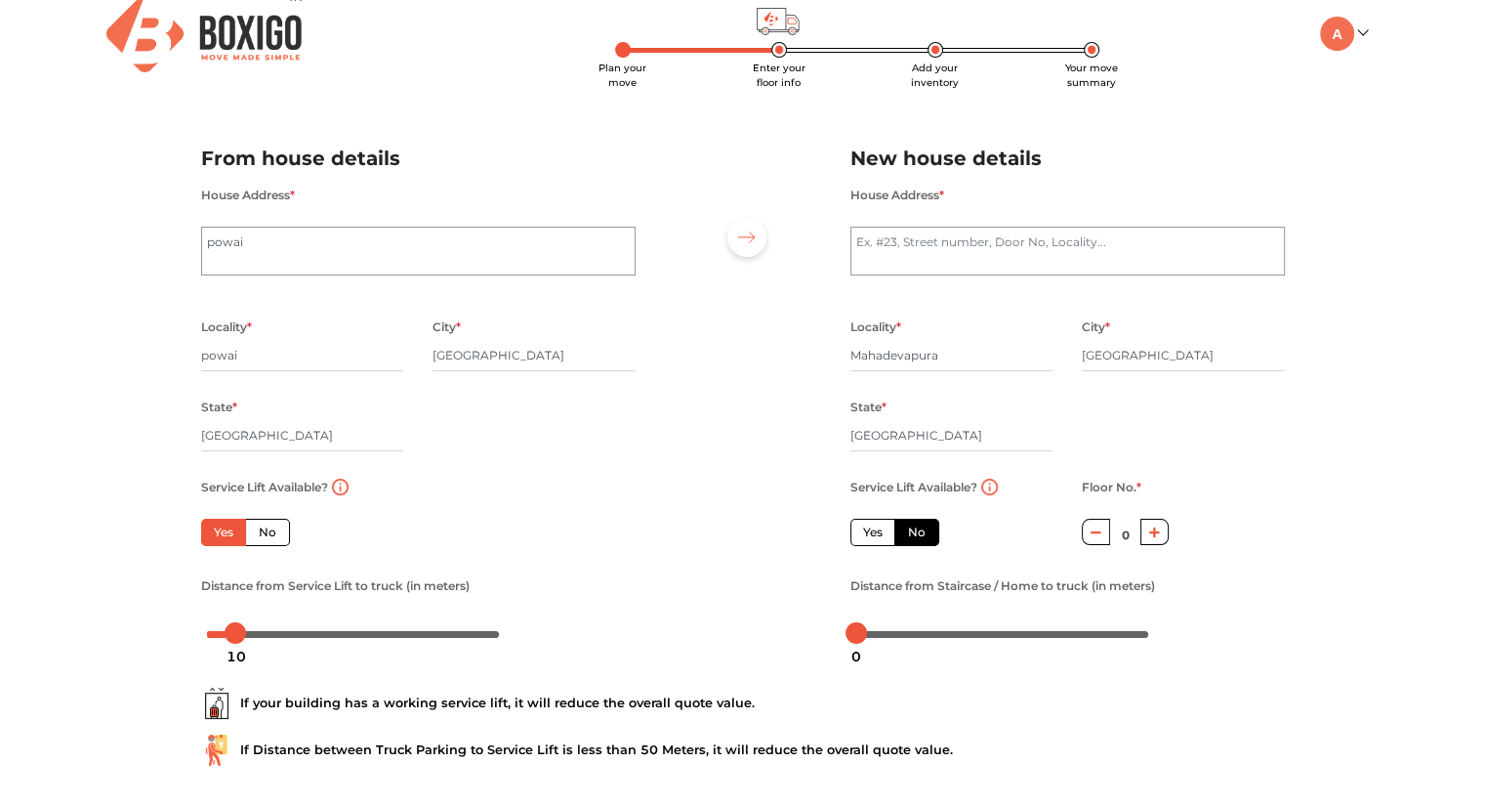
scroll to position [16, 0]
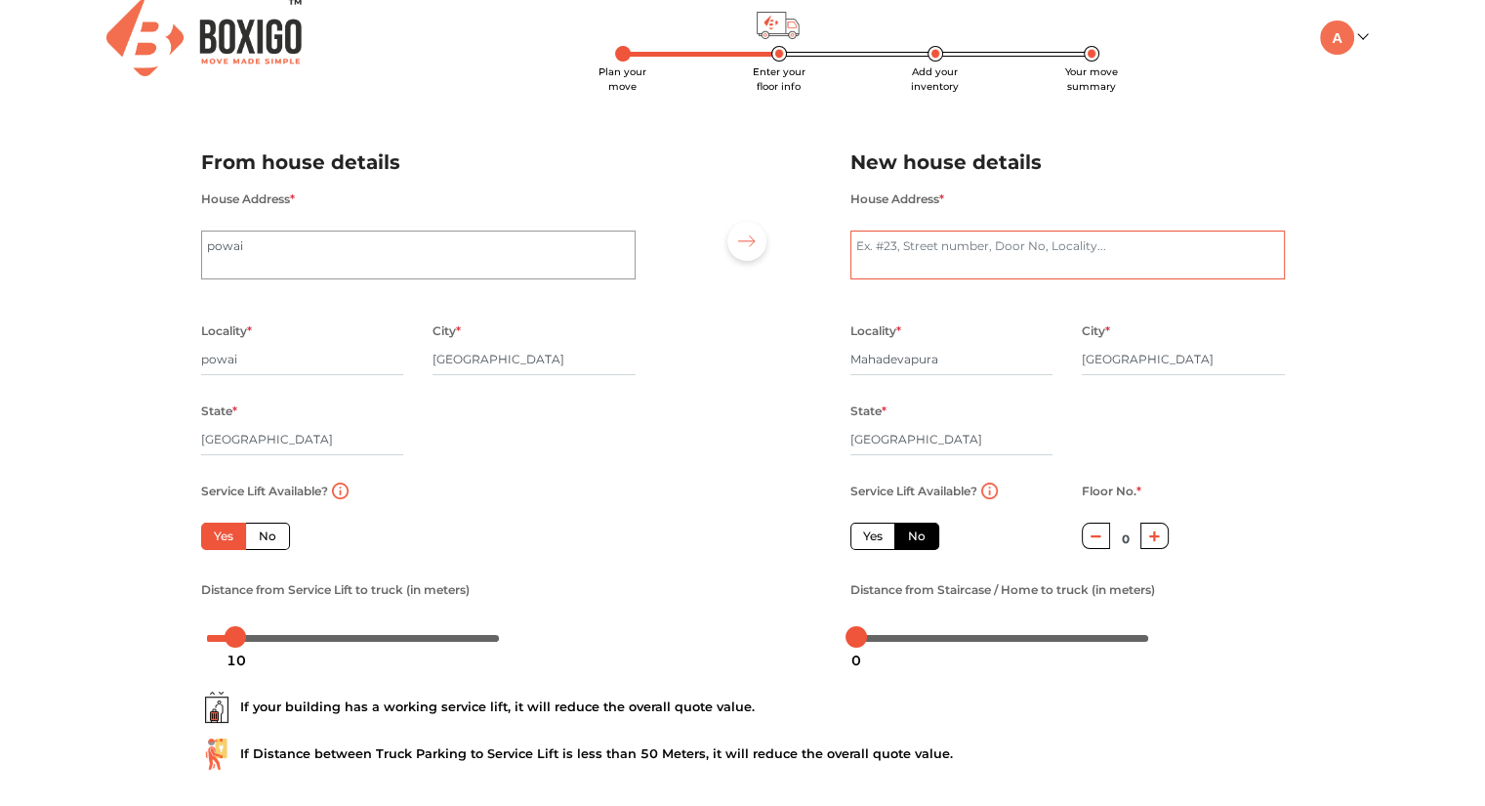
click at [902, 250] on textarea "House Address *" at bounding box center [1068, 254] width 435 height 49
type textarea "monarch"
click at [854, 548] on label "Yes" at bounding box center [873, 535] width 45 height 27
click at [863, 540] on input "Yes" at bounding box center [869, 533] width 13 height 13
radio input "false"
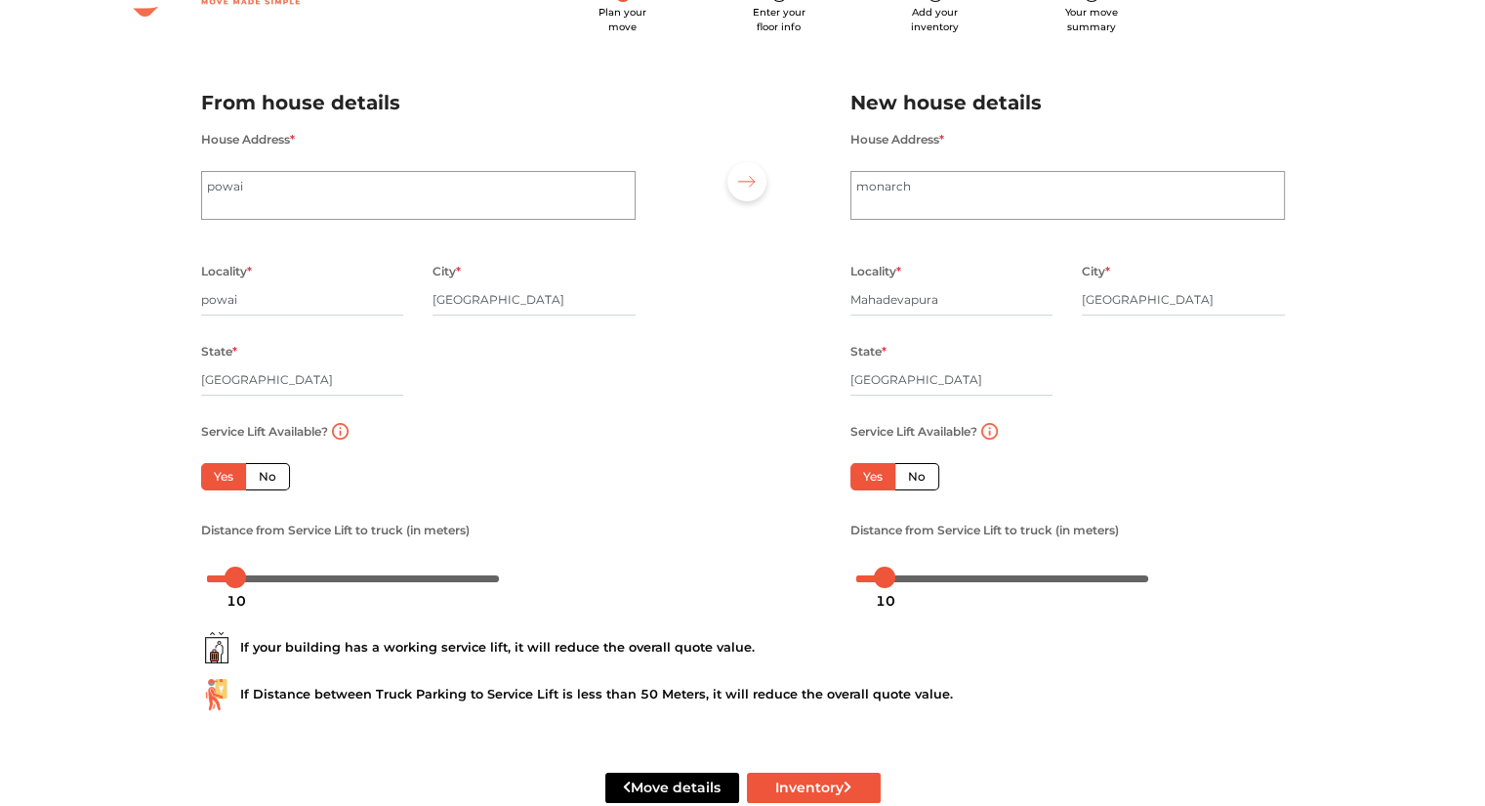
scroll to position [121, 0]
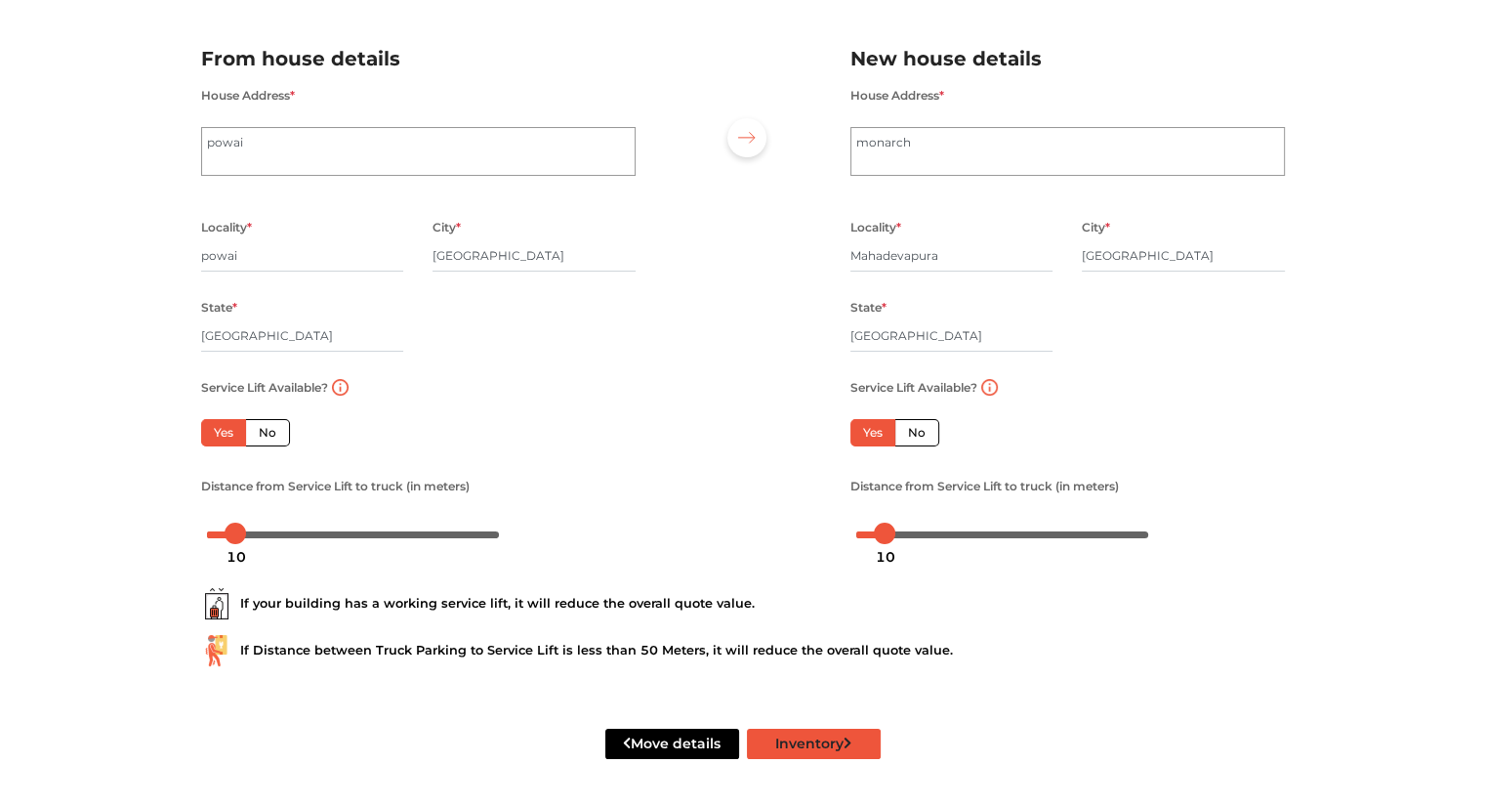
click at [799, 736] on button "Inventory" at bounding box center [814, 744] width 134 height 30
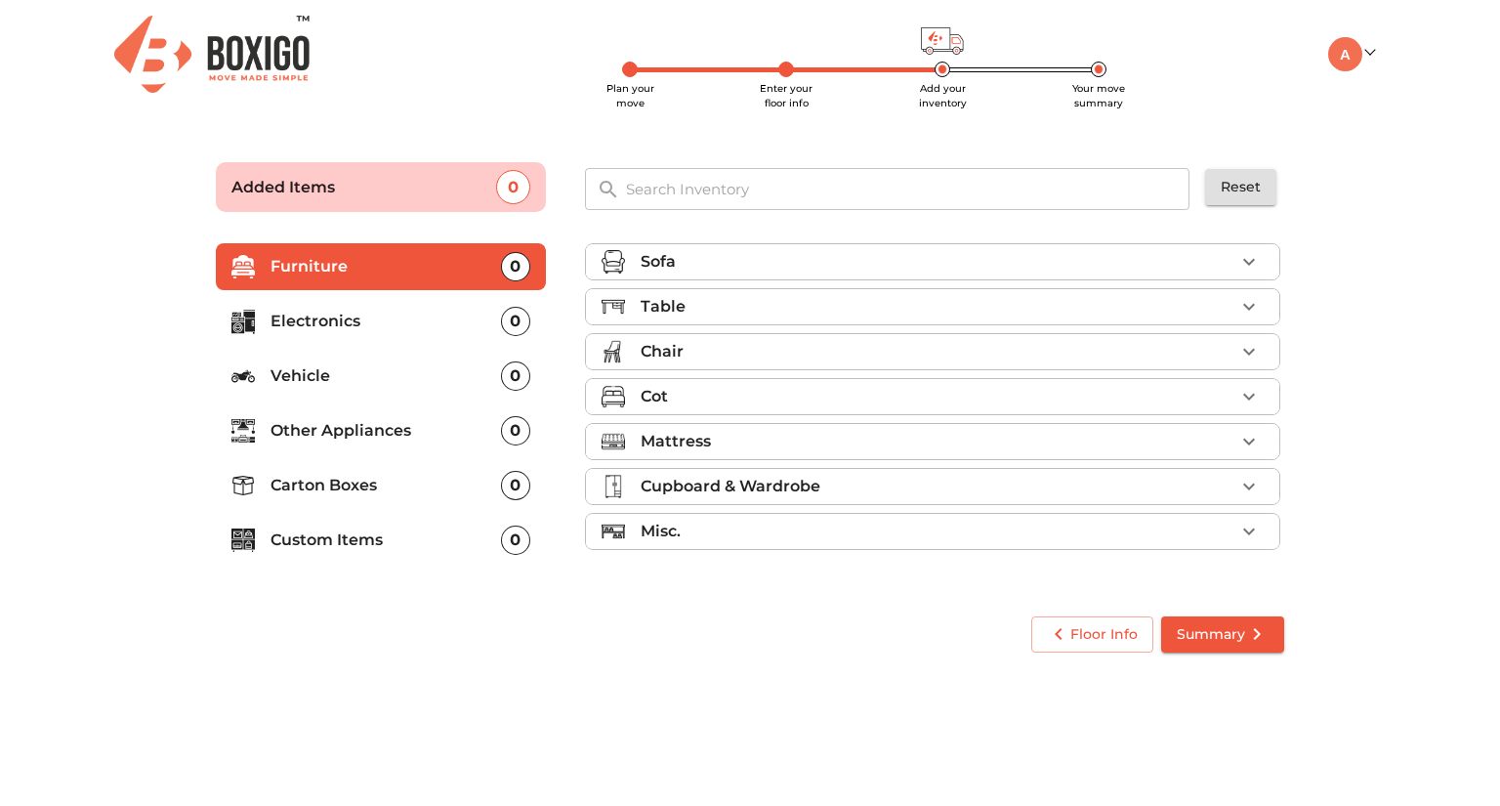
click at [627, 270] on div at bounding box center [621, 261] width 39 height 23
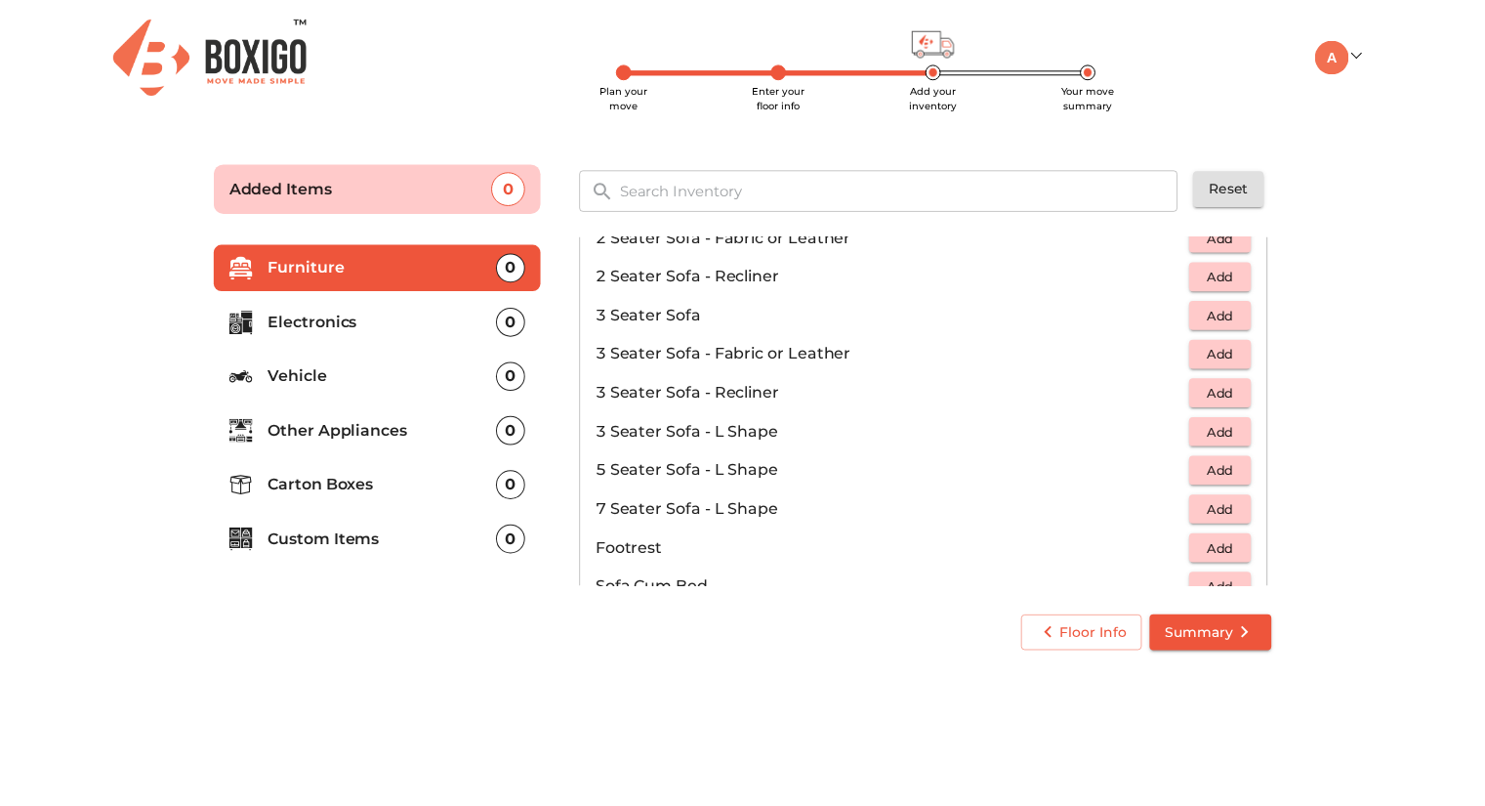
scroll to position [231, 0]
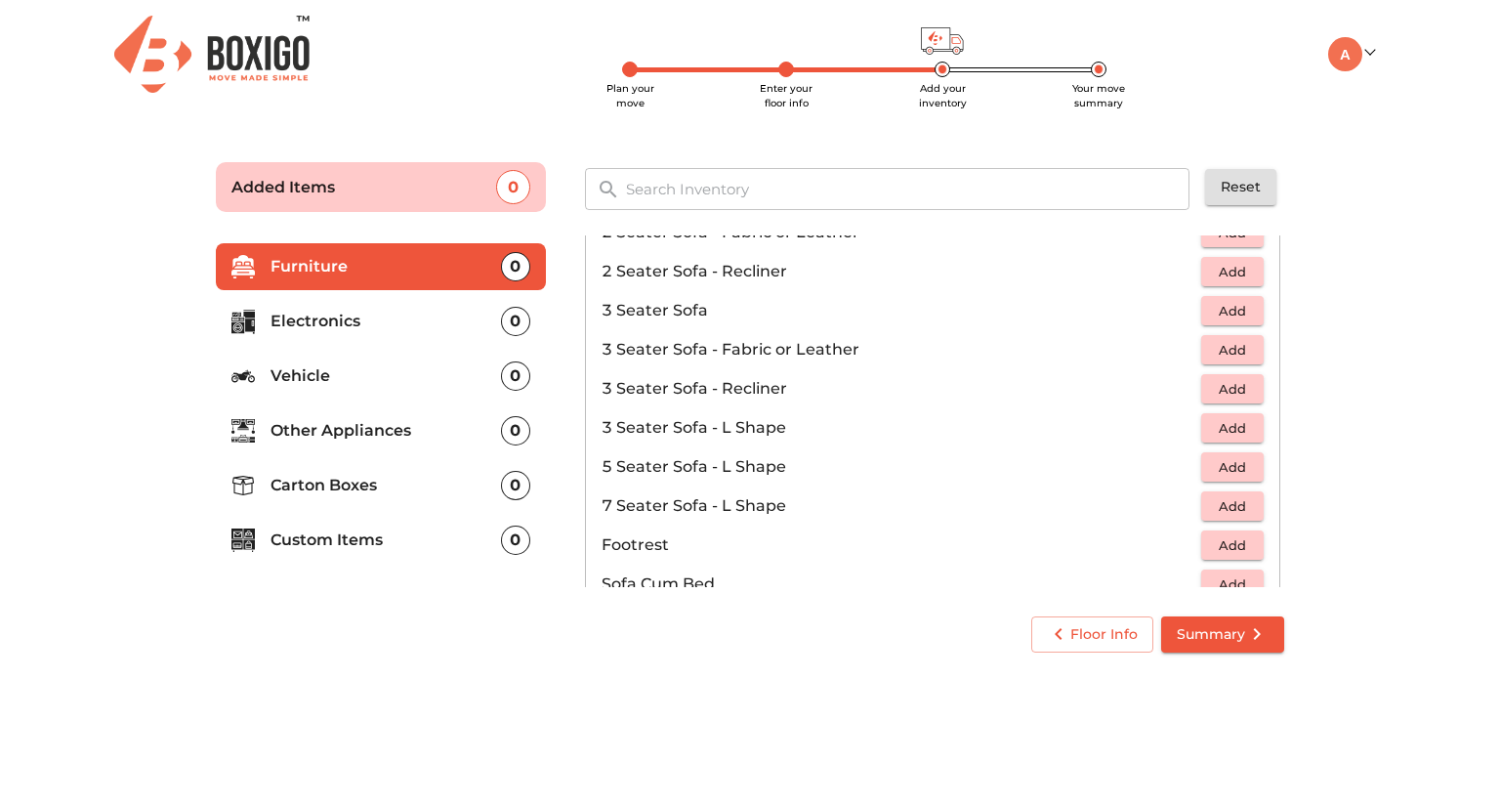
click at [1201, 475] on button "Add" at bounding box center [1232, 467] width 62 height 30
click at [1197, 627] on span "Summary" at bounding box center [1223, 634] width 92 height 24
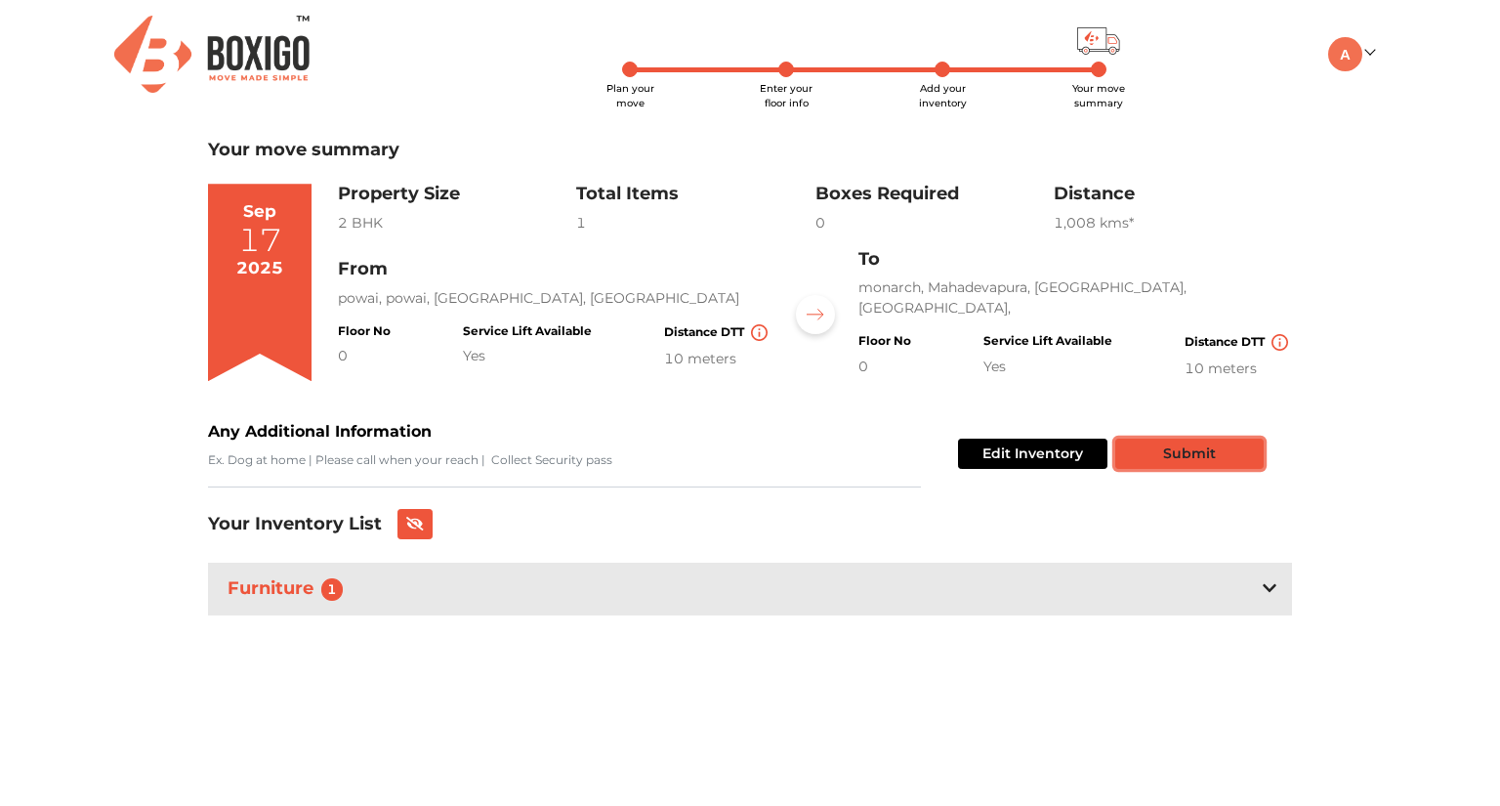
click at [1200, 460] on button "Submit" at bounding box center [1189, 453] width 148 height 30
